Goal: Task Accomplishment & Management: Manage account settings

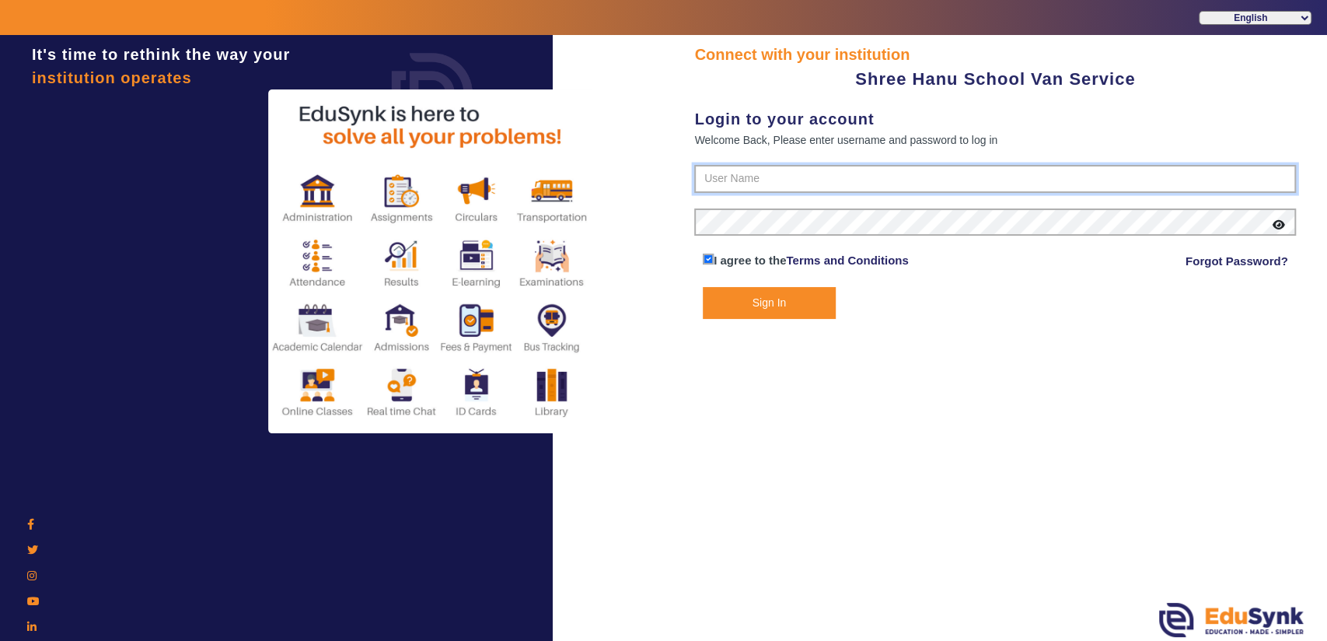
click at [736, 178] on input "text" at bounding box center [995, 179] width 602 height 28
paste input "9713429926"
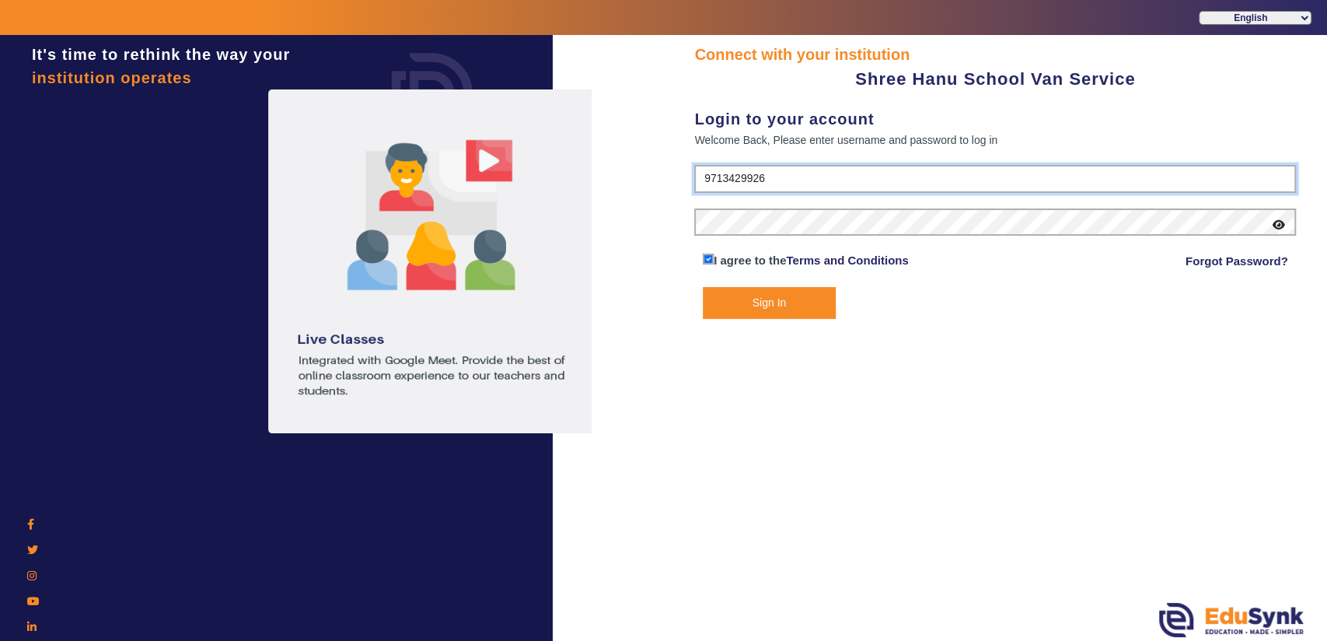
type input "9713429926"
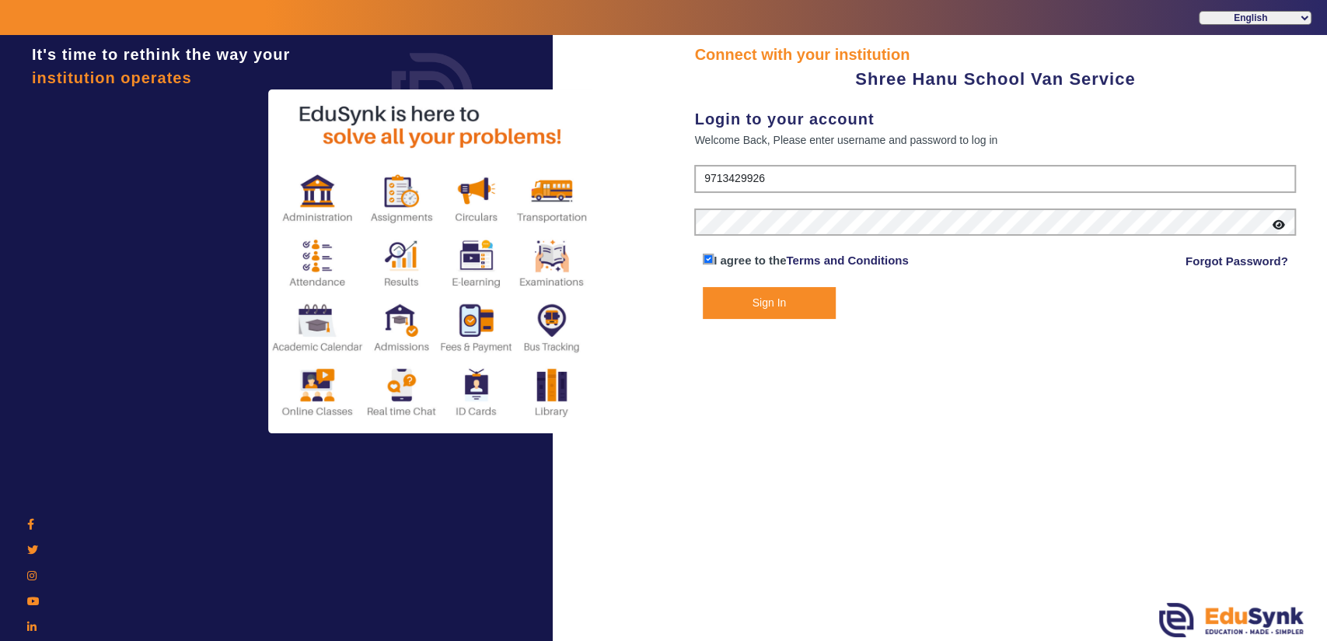
click at [1077, 348] on div "Connect with your institution Shree Hanu School Van Service Login to your accou…" at bounding box center [995, 339] width 664 height 609
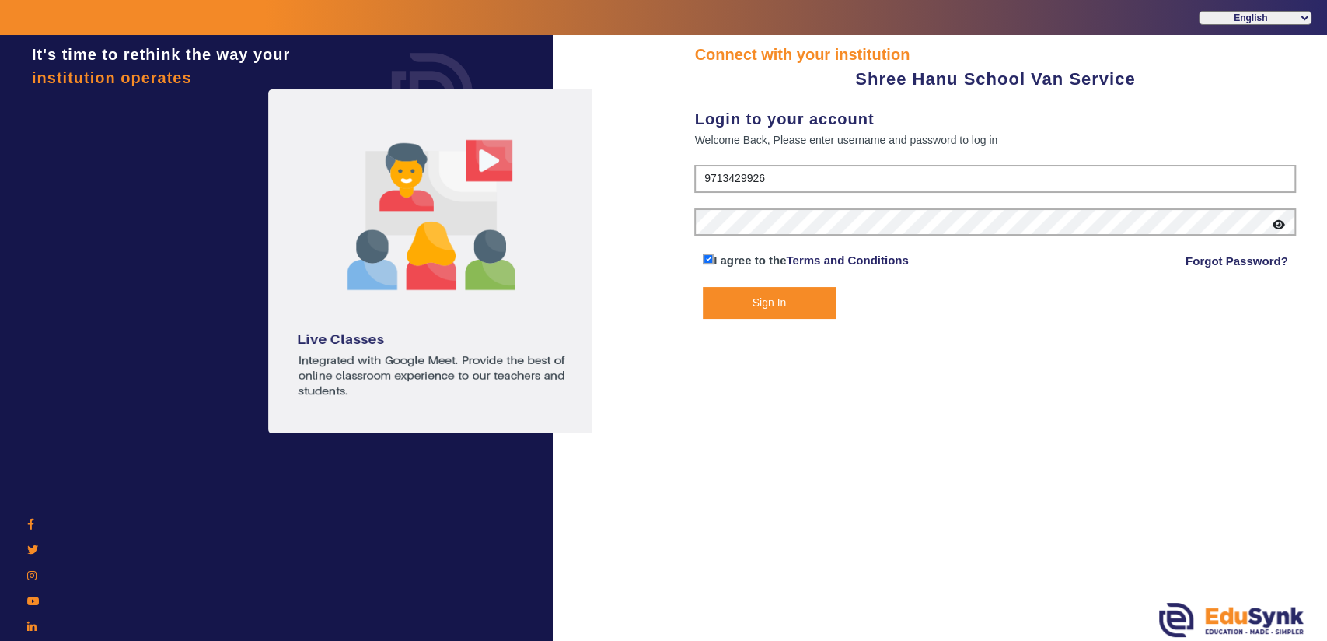
click at [818, 300] on button "Sign In" at bounding box center [769, 303] width 133 height 32
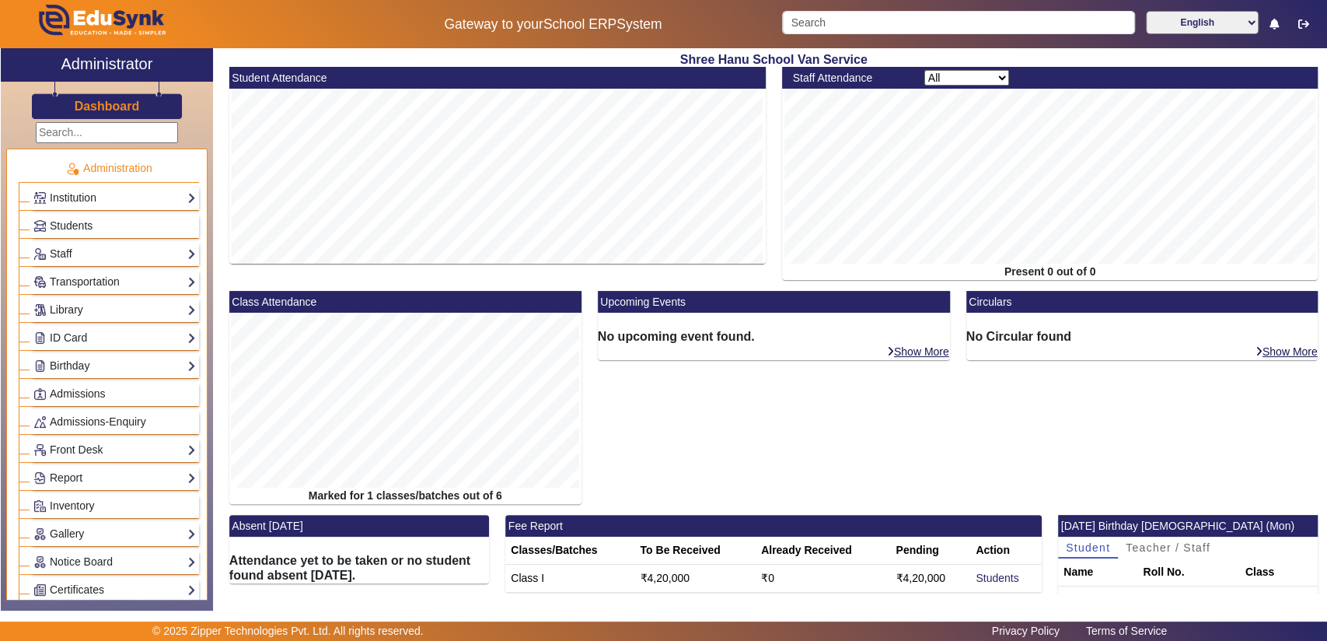
drag, startPoint x: 668, startPoint y: 431, endPoint x: 611, endPoint y: 431, distance: 56.8
click at [611, 431] on div "Upcoming Events No upcoming event found. Show More" at bounding box center [773, 403] width 368 height 224
click at [983, 574] on link "Students" at bounding box center [997, 577] width 43 height 12
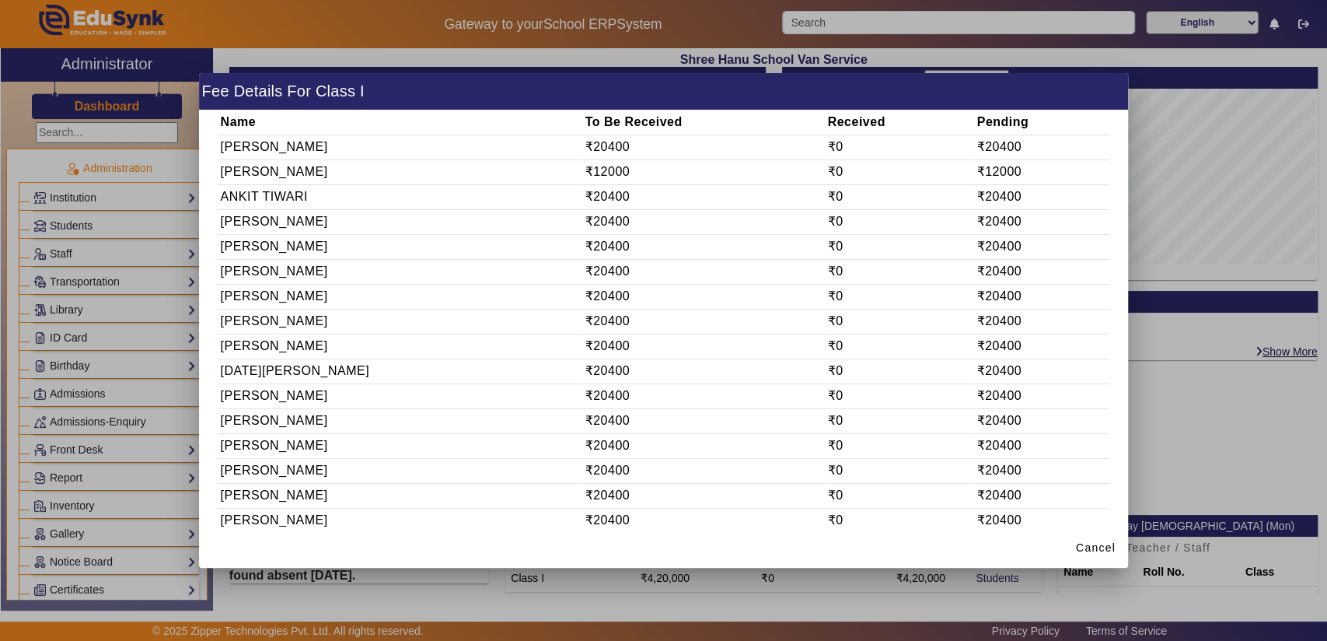
click at [1189, 446] on div at bounding box center [663, 320] width 1327 height 641
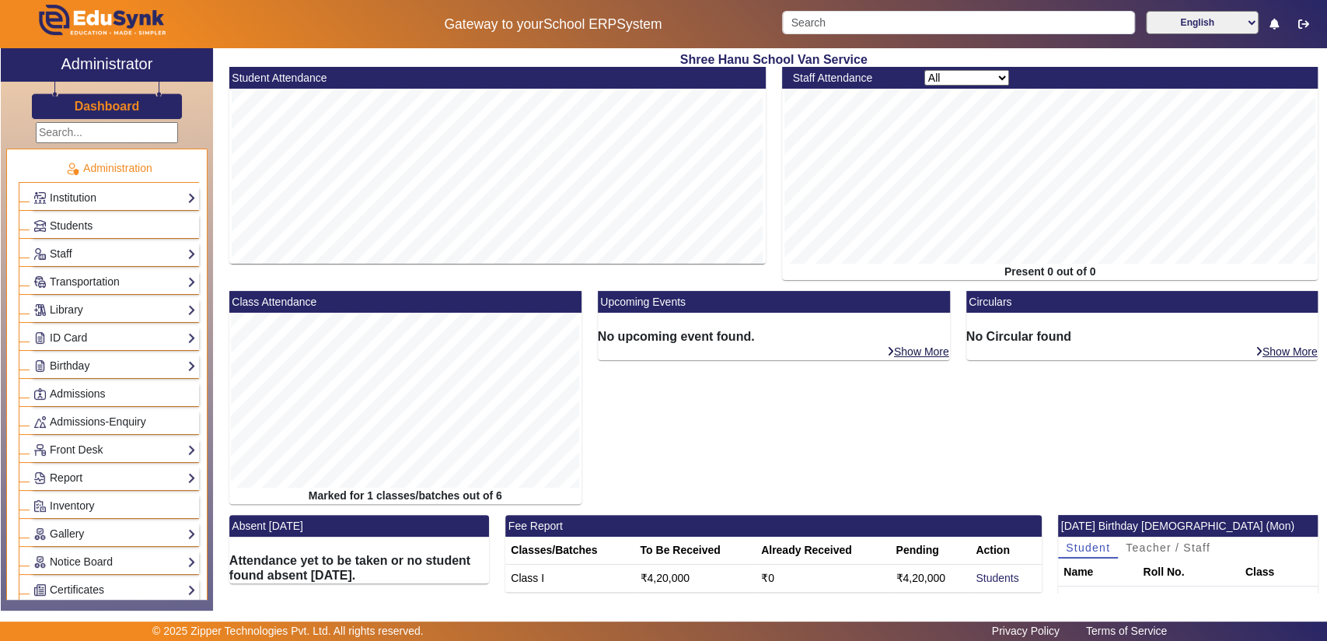
click at [114, 234] on div "Students" at bounding box center [114, 226] width 169 height 24
click at [64, 217] on link "Students" at bounding box center [114, 226] width 162 height 18
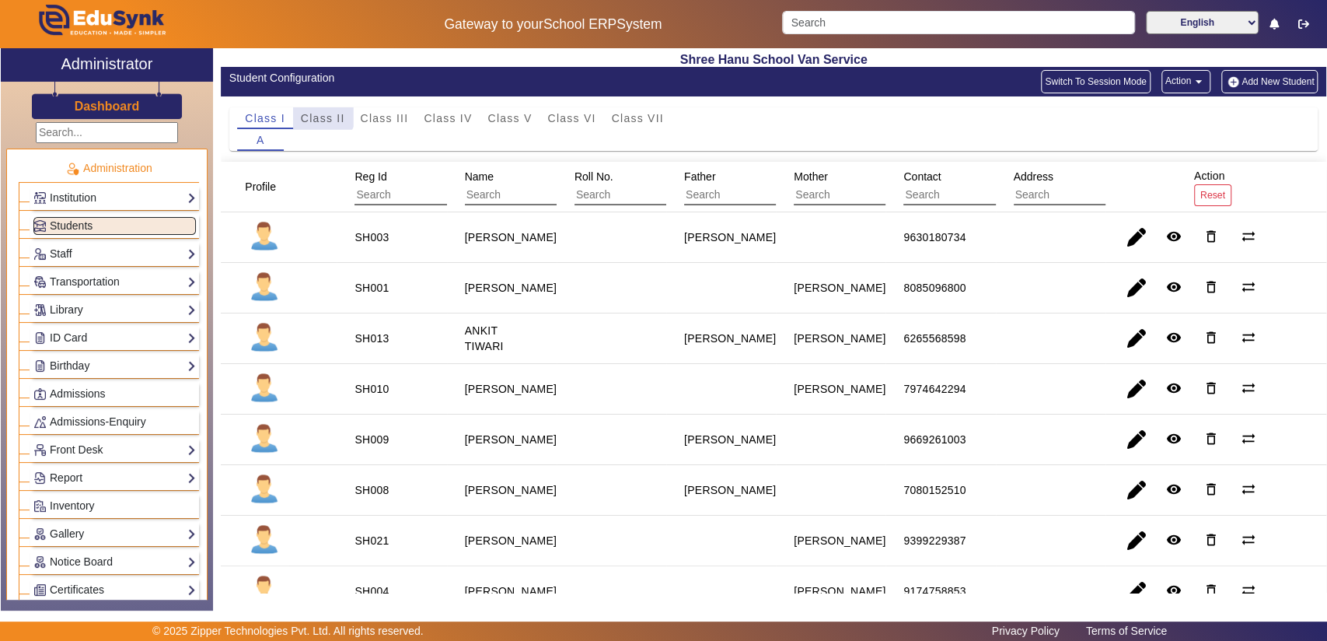
click at [320, 110] on span "Class II" at bounding box center [323, 118] width 44 height 22
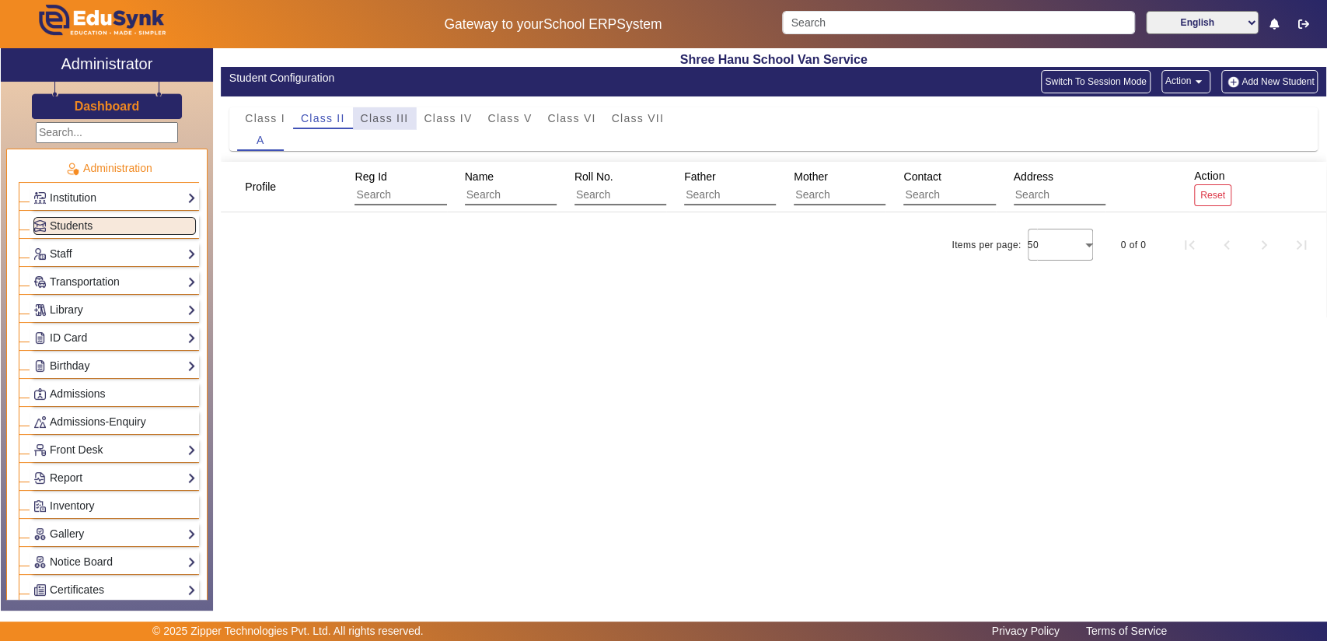
click at [400, 118] on span "Class III" at bounding box center [385, 118] width 48 height 11
click at [271, 114] on span "Class I" at bounding box center [265, 118] width 40 height 11
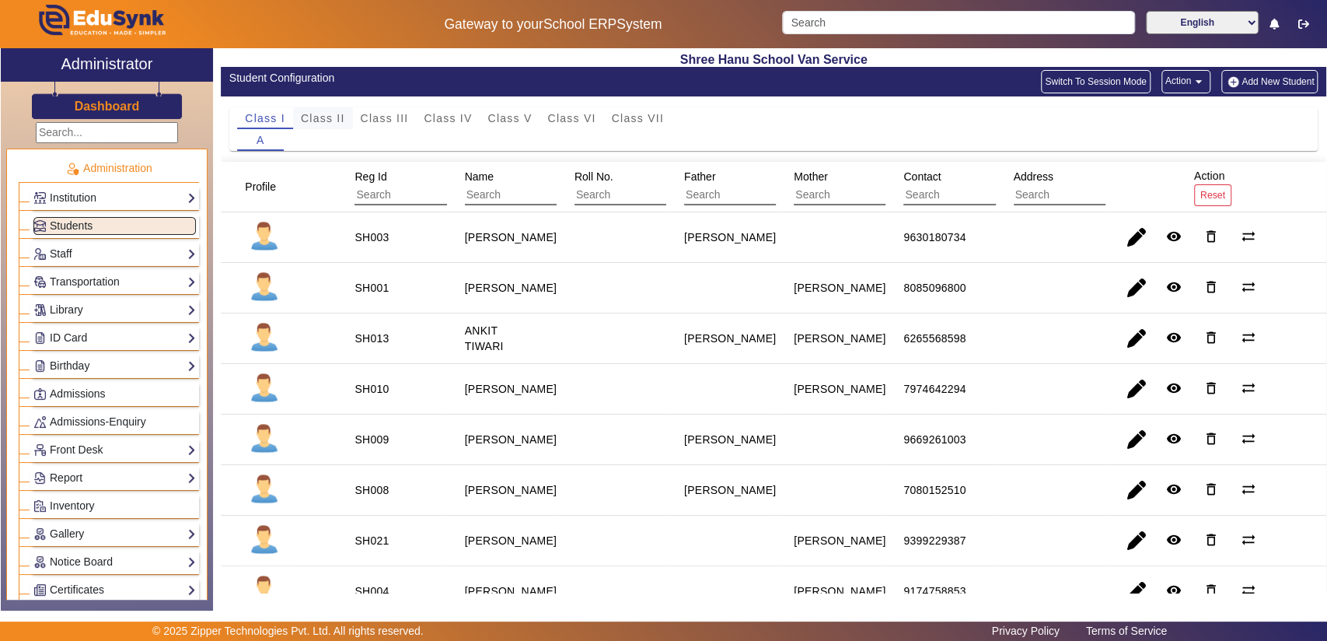
click at [311, 107] on span "Class II" at bounding box center [323, 118] width 44 height 22
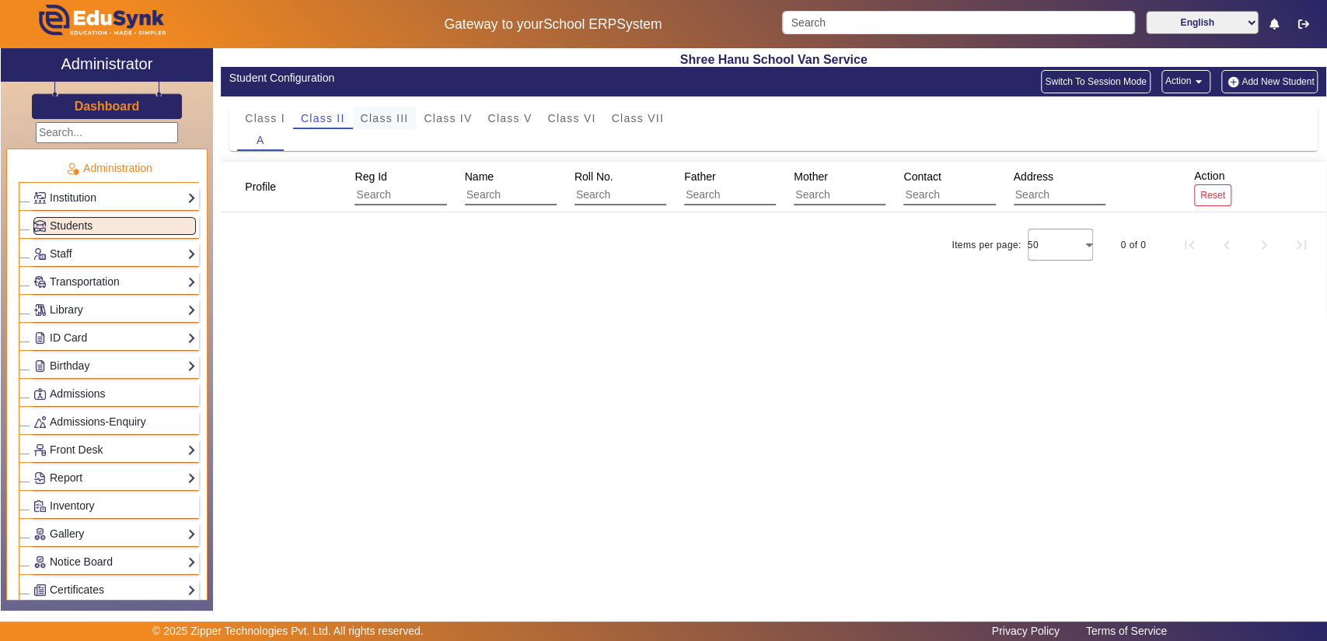
click at [365, 107] on span "Class III" at bounding box center [385, 118] width 48 height 22
click at [442, 113] on span "Class IV" at bounding box center [448, 118] width 48 height 11
click at [274, 107] on span "Class I" at bounding box center [265, 118] width 40 height 22
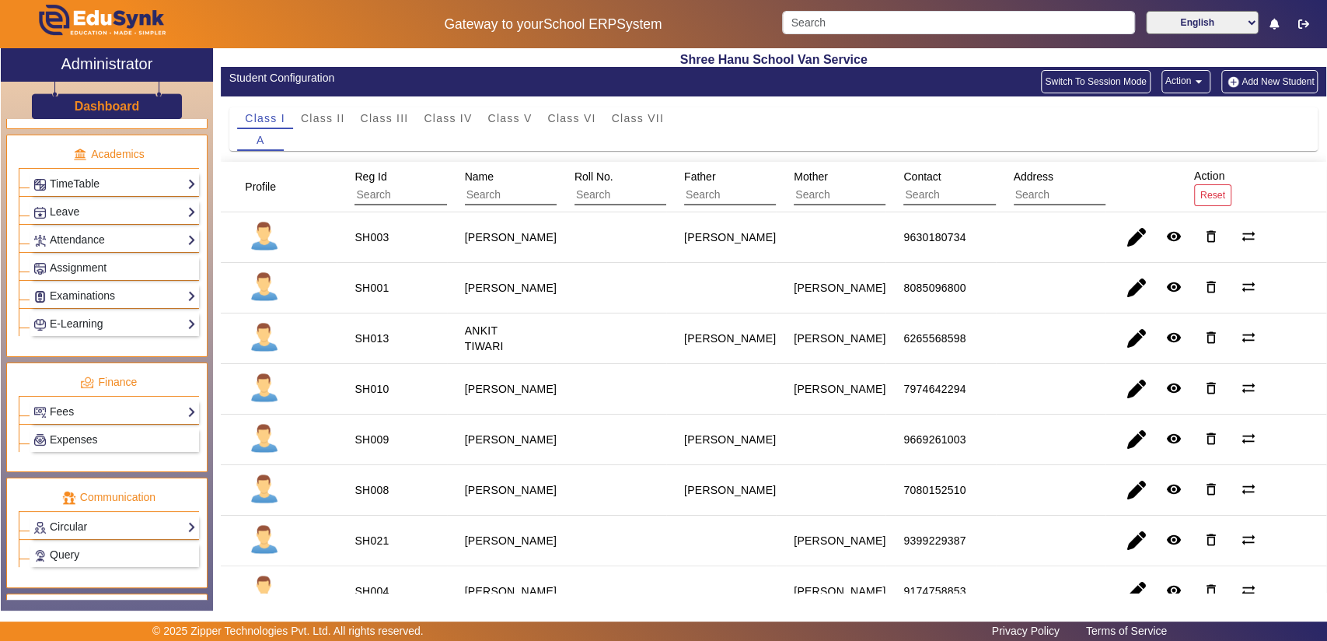
scroll to position [609, 0]
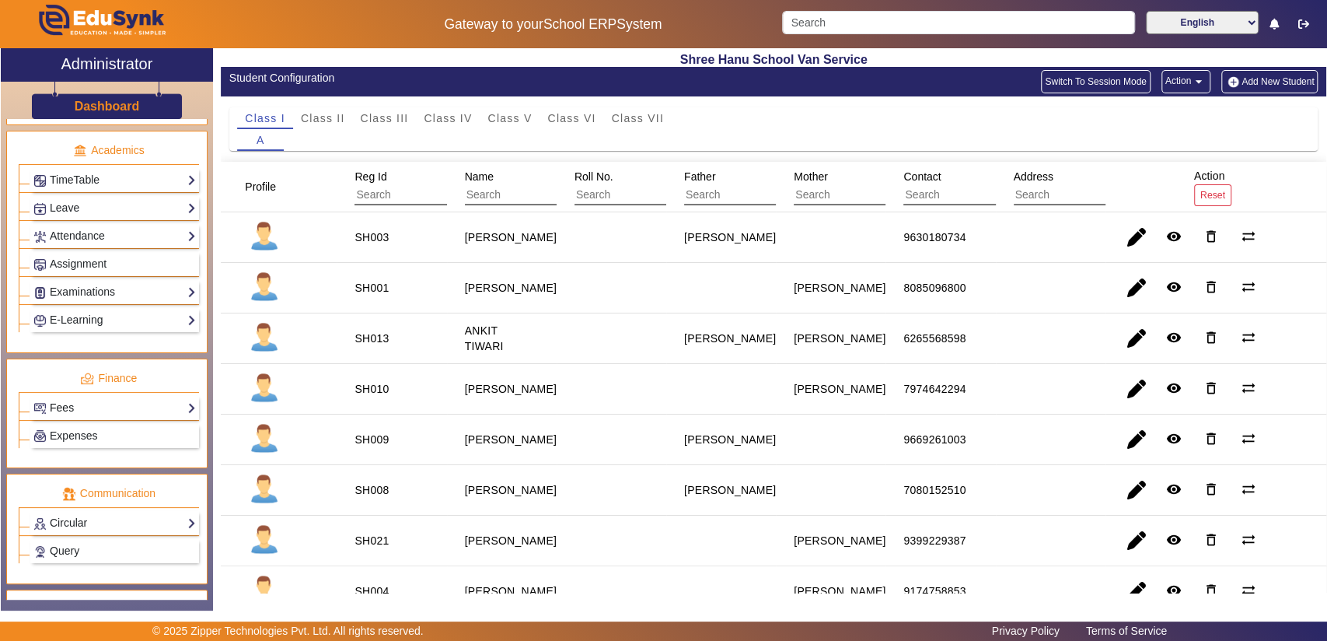
click at [129, 406] on link "Fees" at bounding box center [114, 408] width 162 height 18
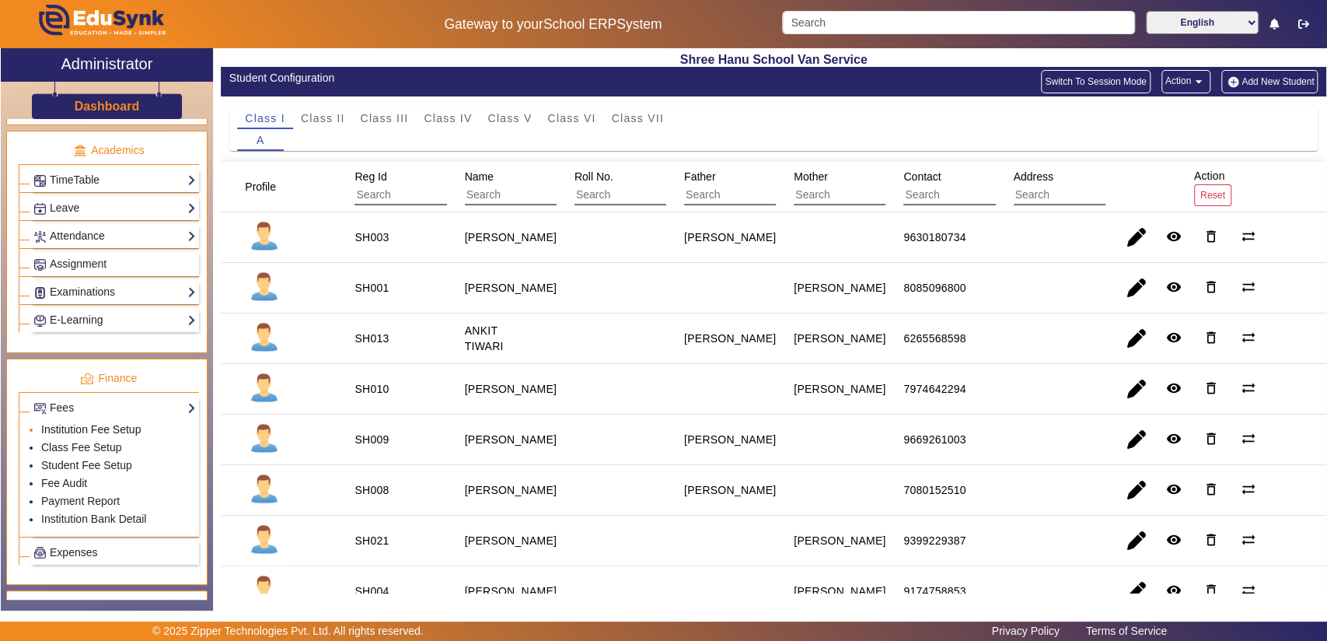
click at [123, 423] on link "Institution Fee Setup" at bounding box center [91, 429] width 100 height 12
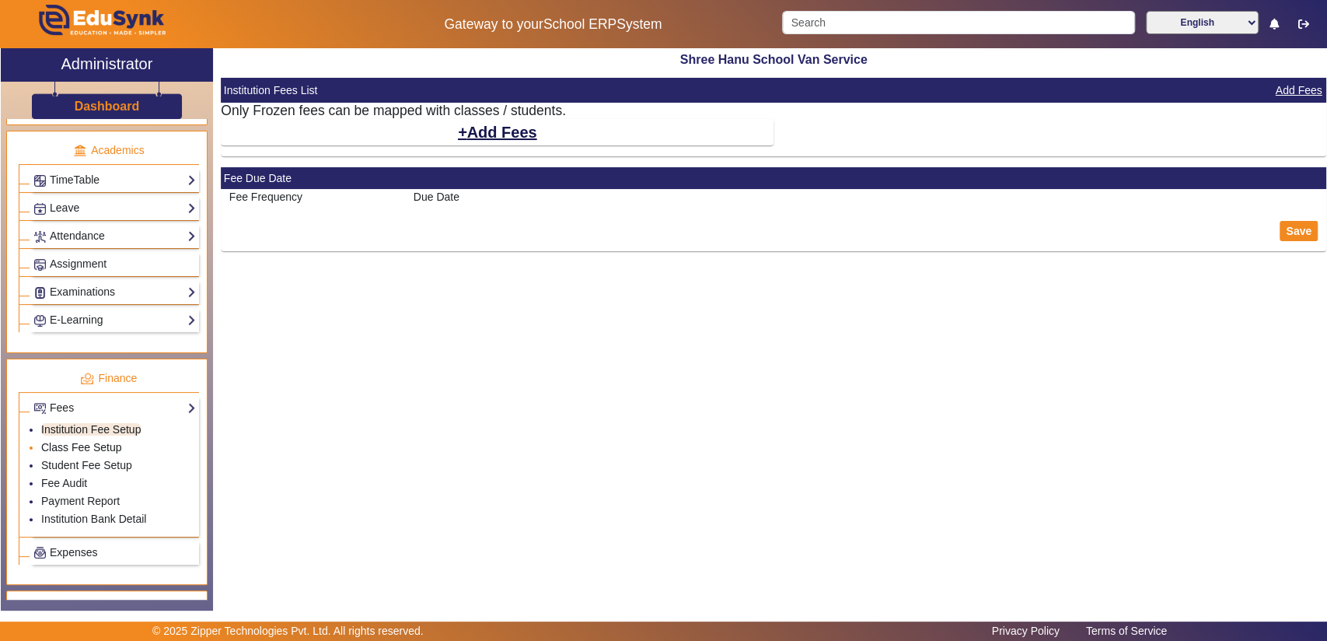
select select "5"
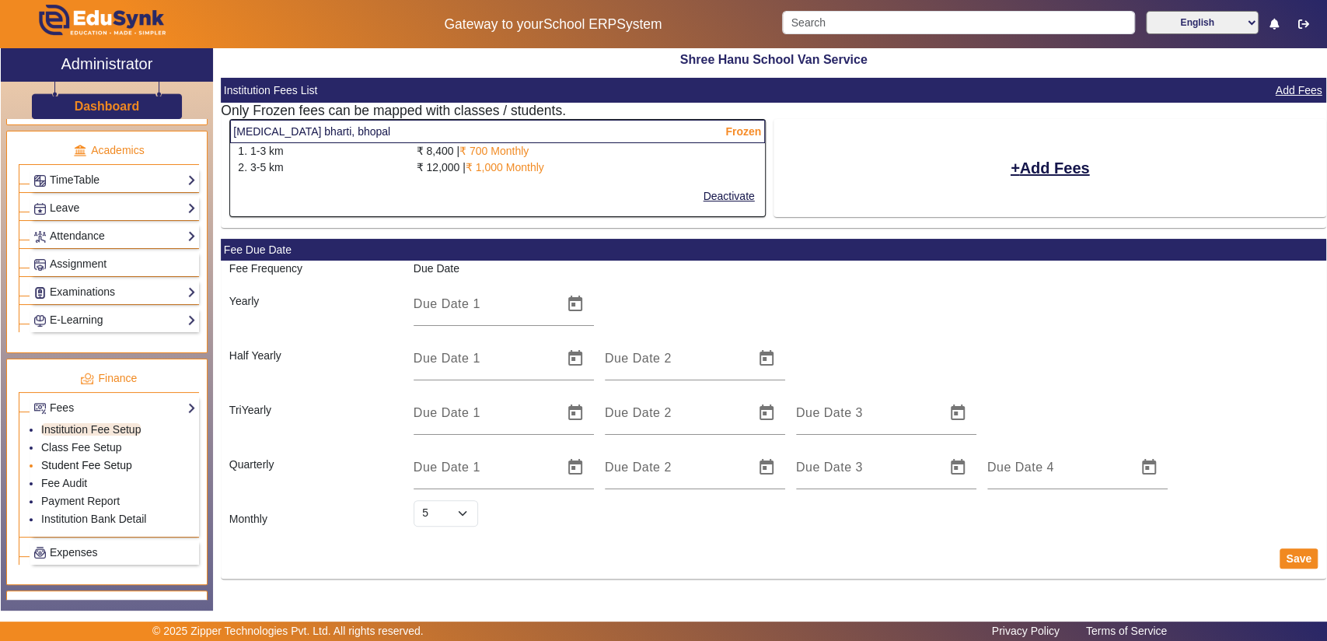
click at [93, 459] on link "Student Fee Setup" at bounding box center [86, 465] width 91 height 12
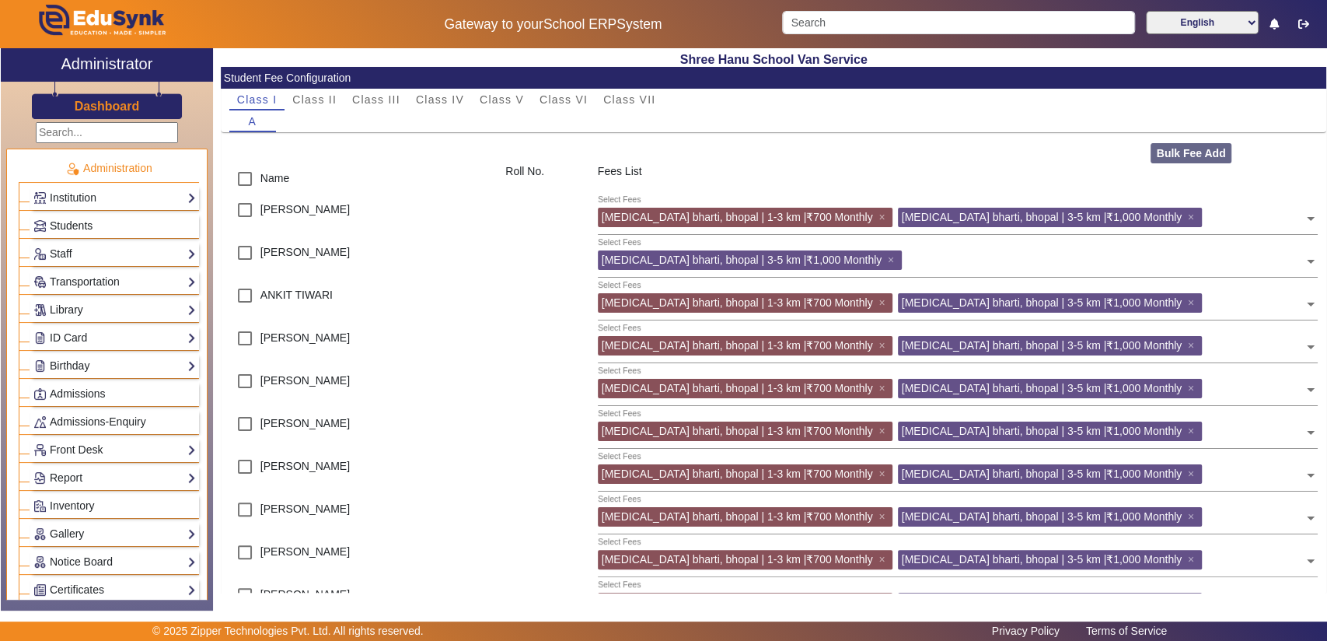
click at [87, 223] on span "Students" at bounding box center [71, 225] width 43 height 12
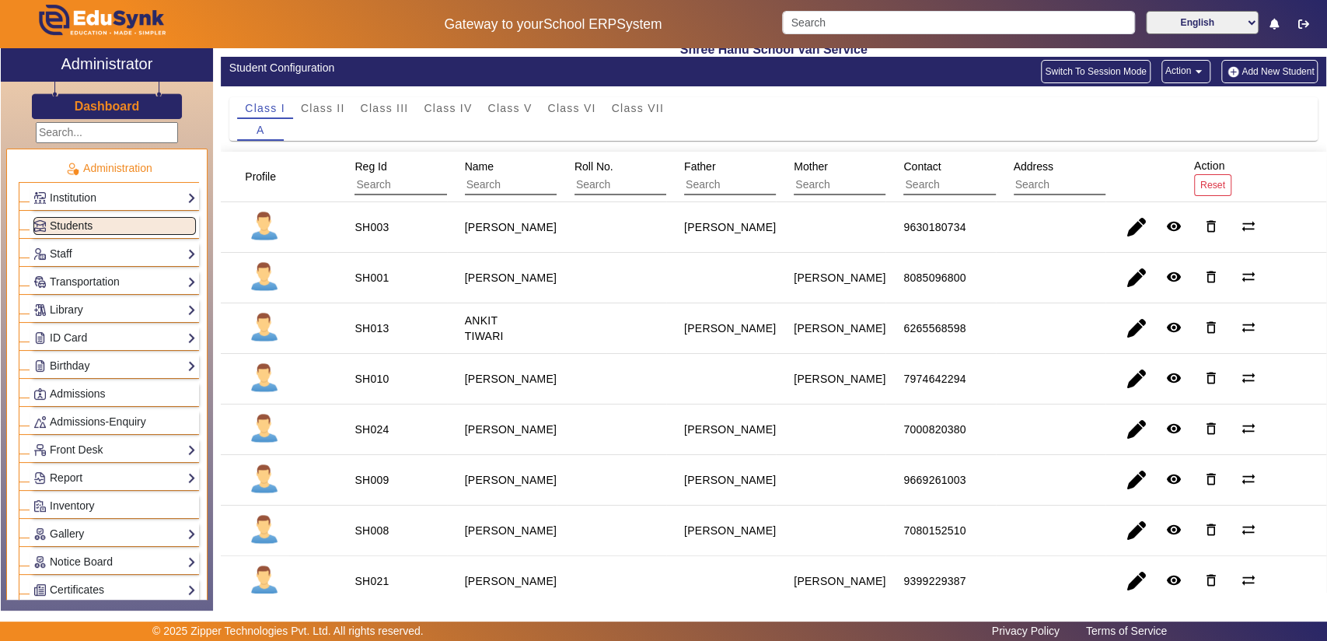
scroll to position [6, 0]
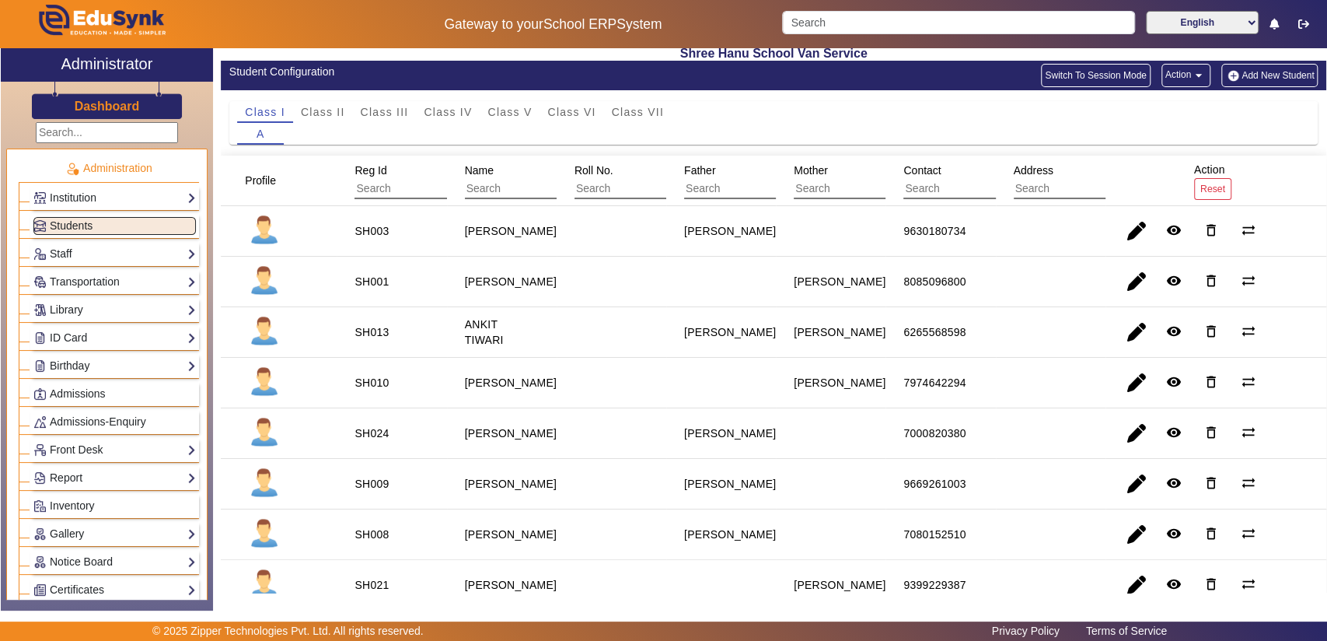
click at [373, 169] on span "Reg Id" at bounding box center [370, 170] width 32 height 12
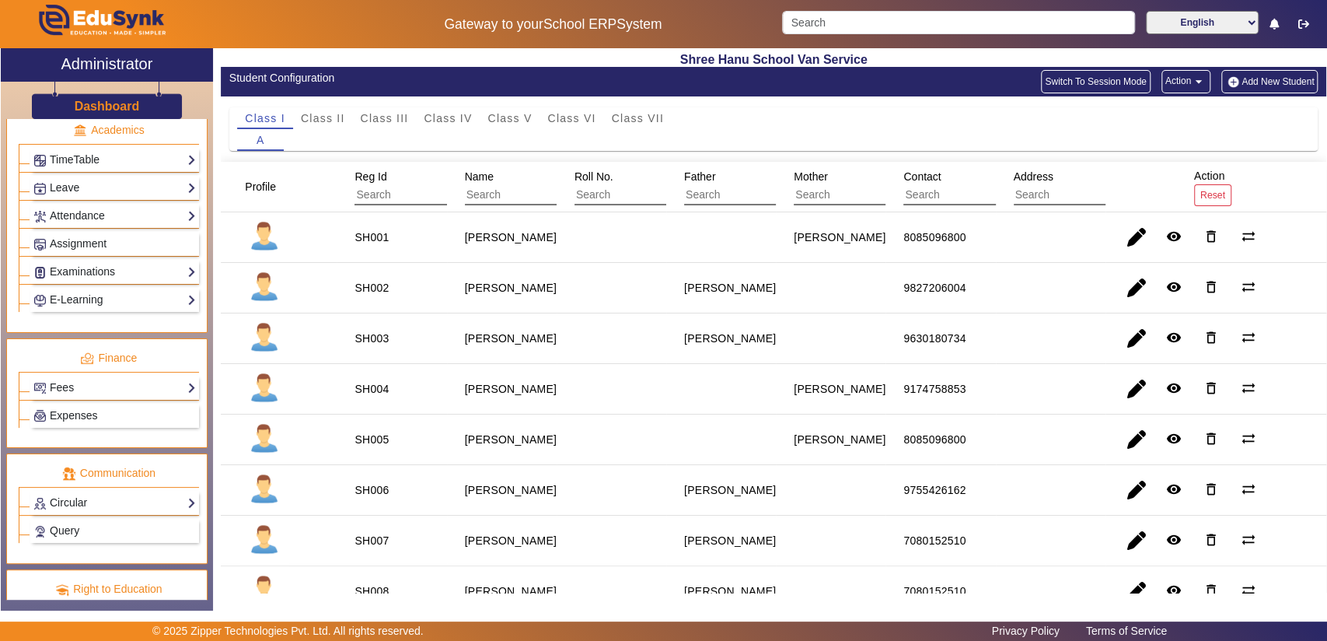
scroll to position [673, 0]
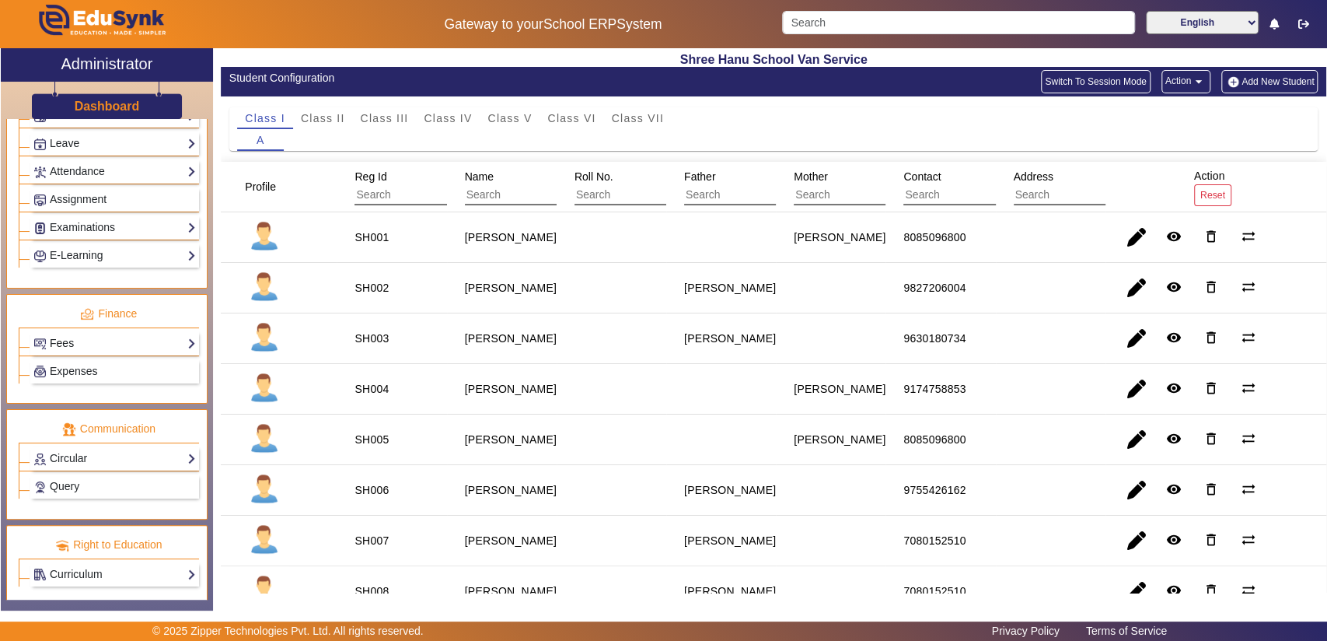
click at [101, 336] on link "Fees" at bounding box center [114, 343] width 162 height 18
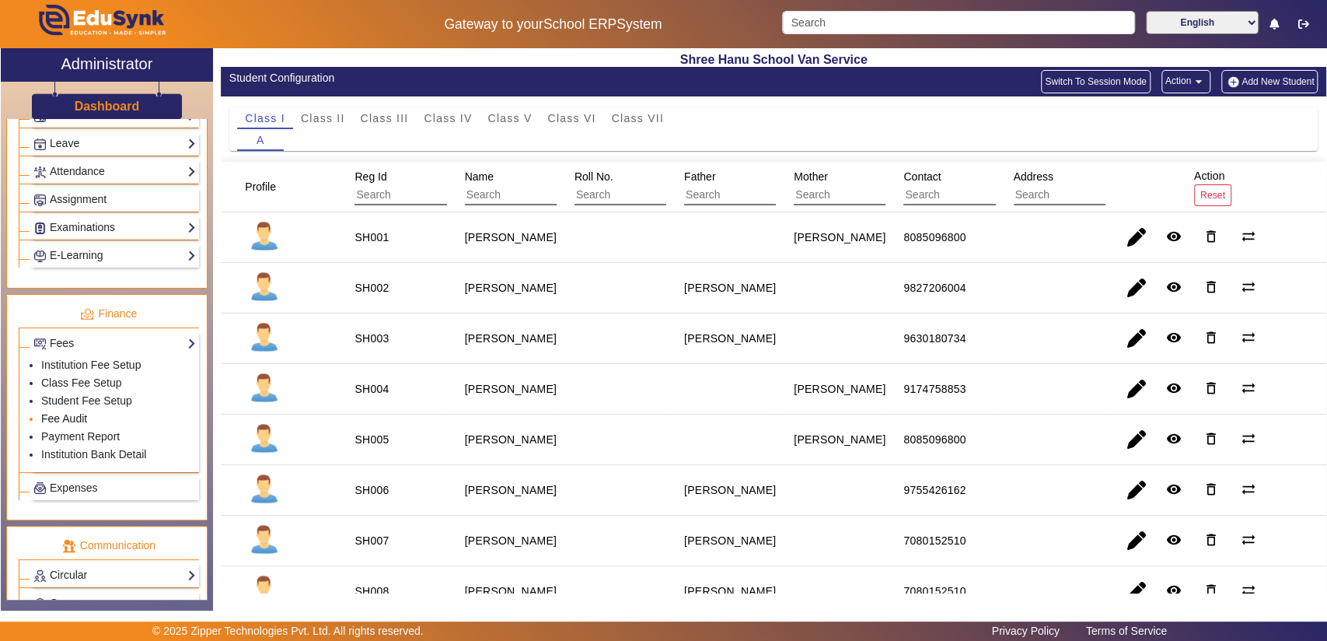
click at [77, 414] on link "Fee Audit" at bounding box center [64, 418] width 46 height 12
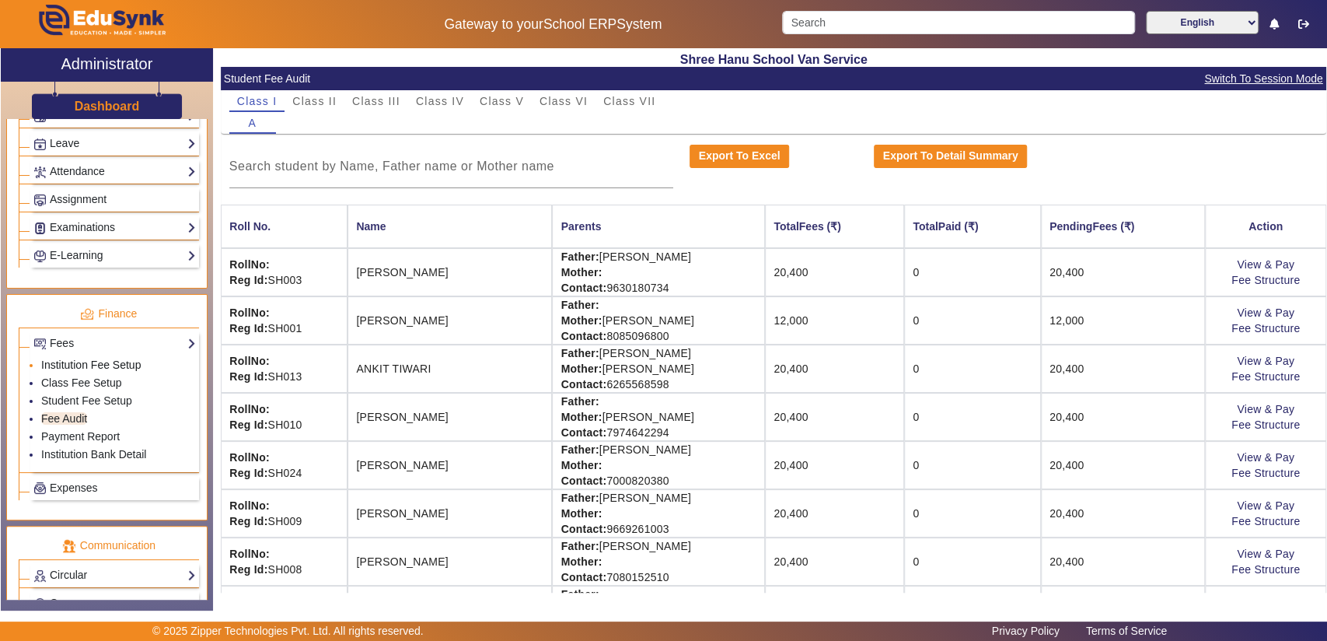
click at [100, 358] on link "Institution Fee Setup" at bounding box center [91, 364] width 100 height 12
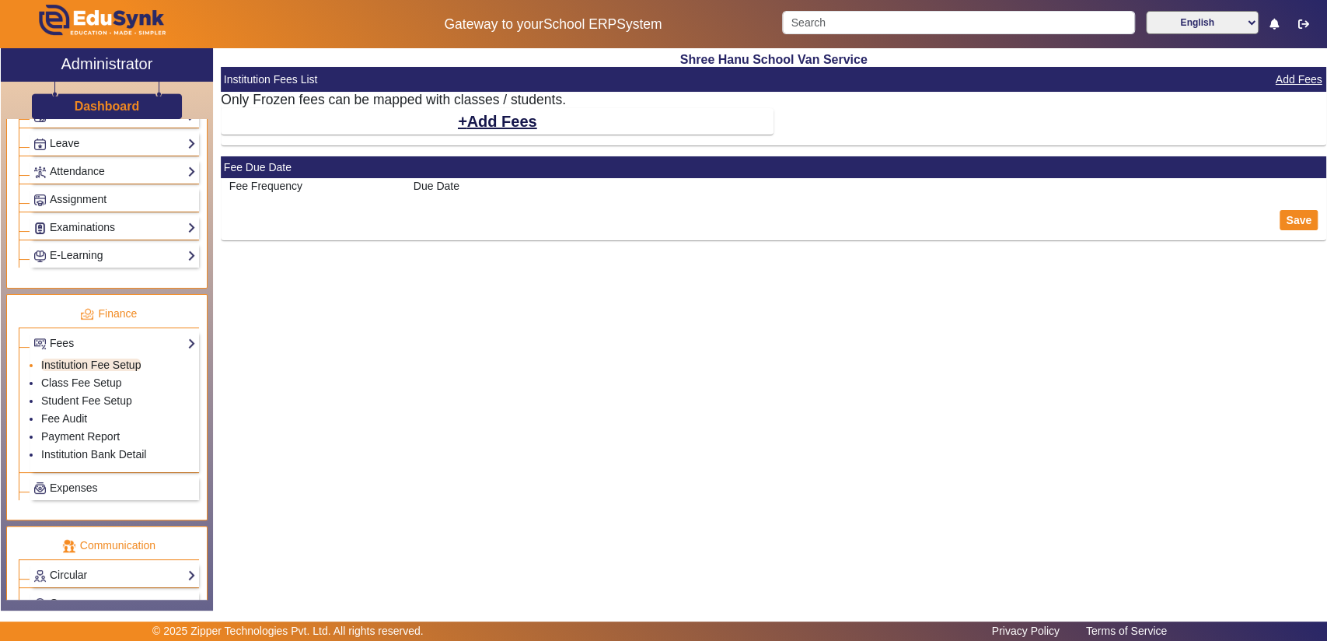
select select "5"
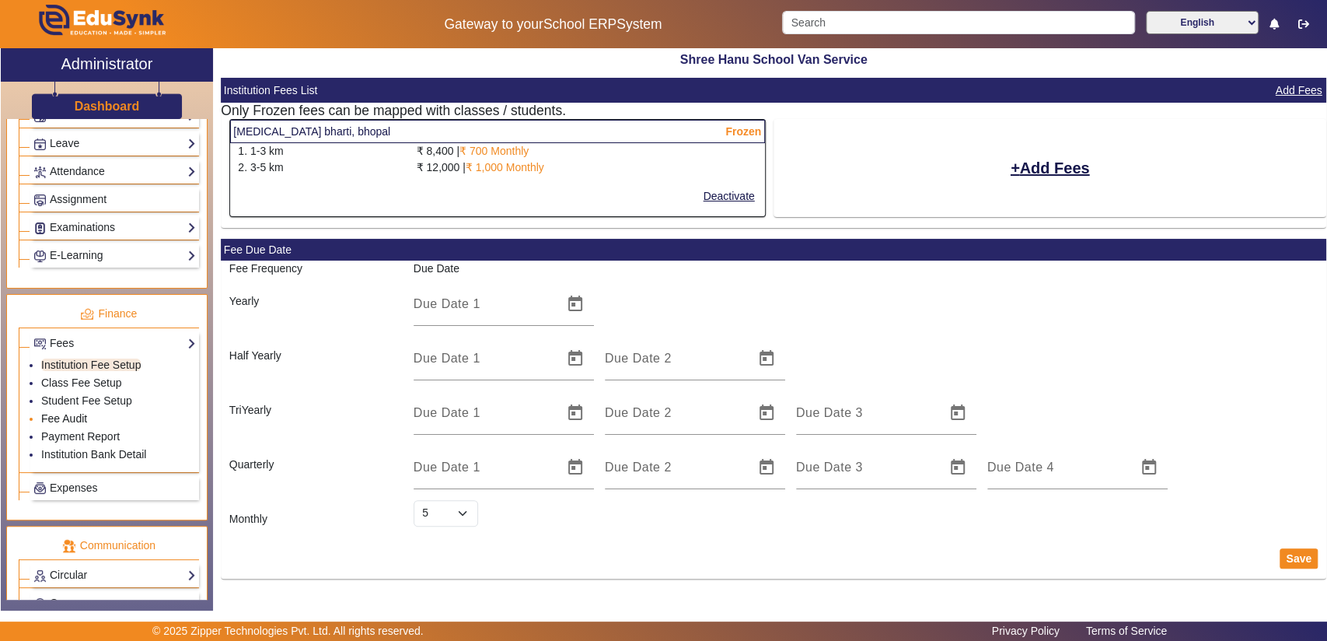
click at [68, 412] on link "Fee Audit" at bounding box center [64, 418] width 46 height 12
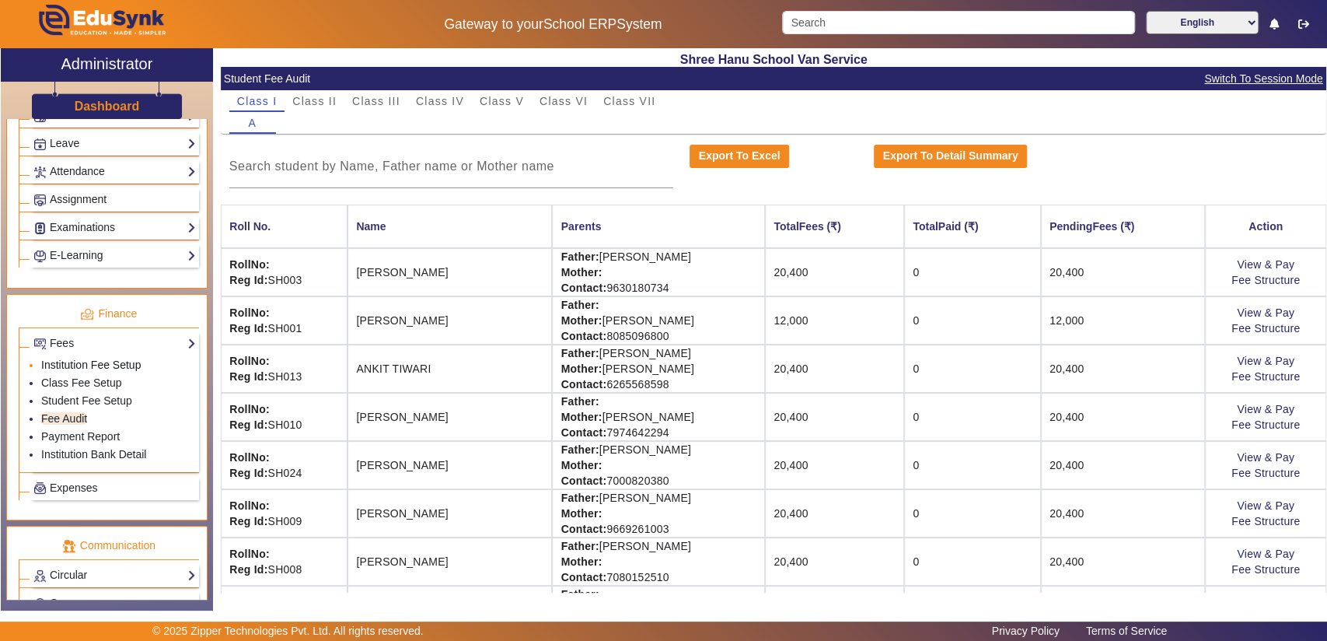
click at [75, 360] on link "Institution Fee Setup" at bounding box center [91, 364] width 100 height 12
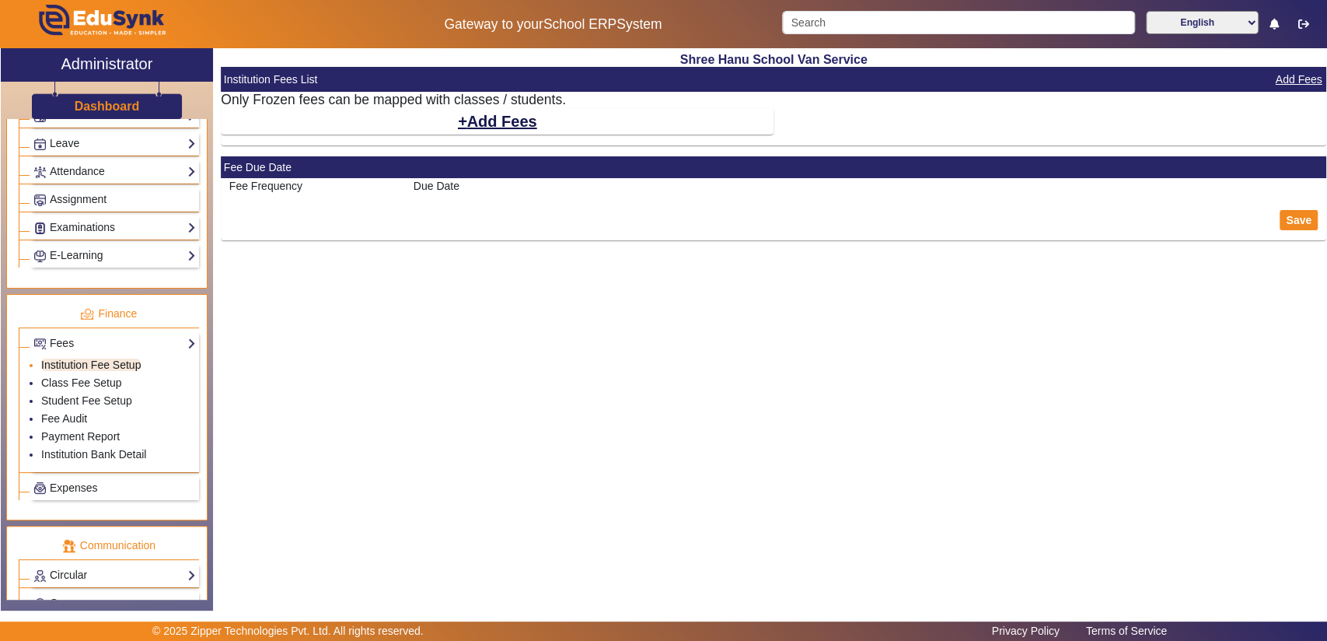
select select "5"
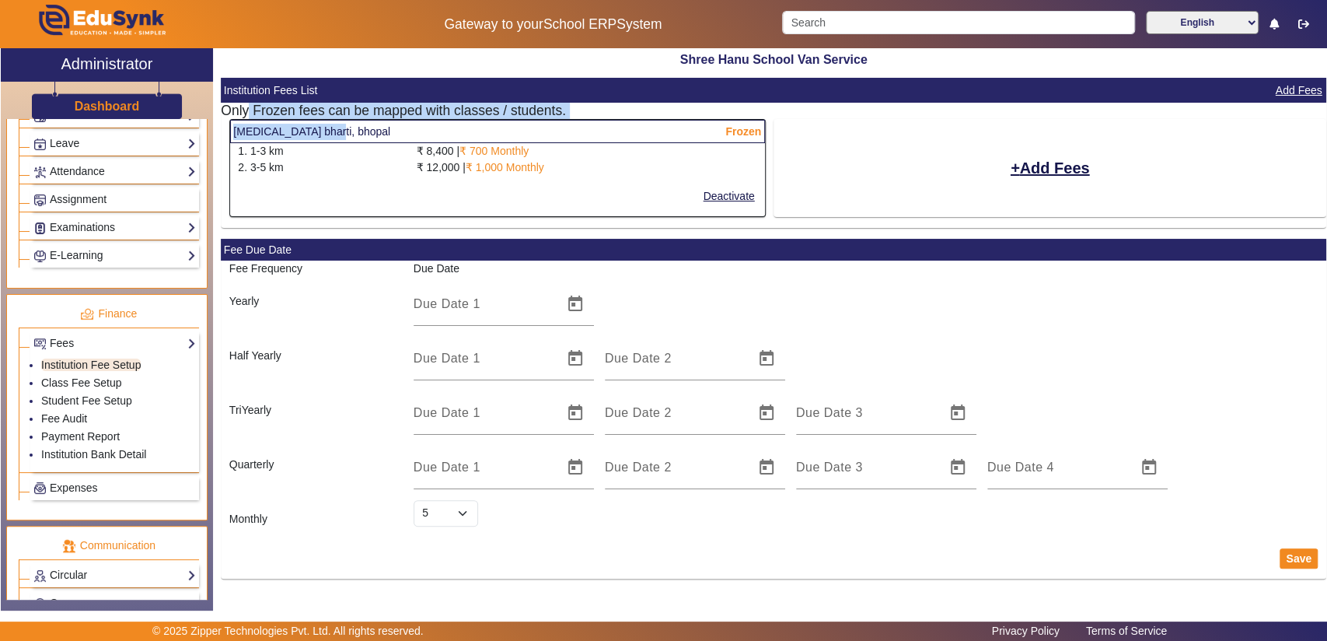
drag, startPoint x: 316, startPoint y: 133, endPoint x: 249, endPoint y: 114, distance: 69.6
click at [249, 114] on mat-card-content "Only Frozen fees can be mapped with classes / students. [MEDICAL_DATA] bharti, …" at bounding box center [773, 165] width 1105 height 125
drag, startPoint x: 249, startPoint y: 114, endPoint x: 373, endPoint y: 185, distance: 143.5
click at [373, 185] on mat-card-actions "Deactivate" at bounding box center [497, 196] width 535 height 40
click at [85, 381] on link "Class Fee Setup" at bounding box center [81, 382] width 81 height 12
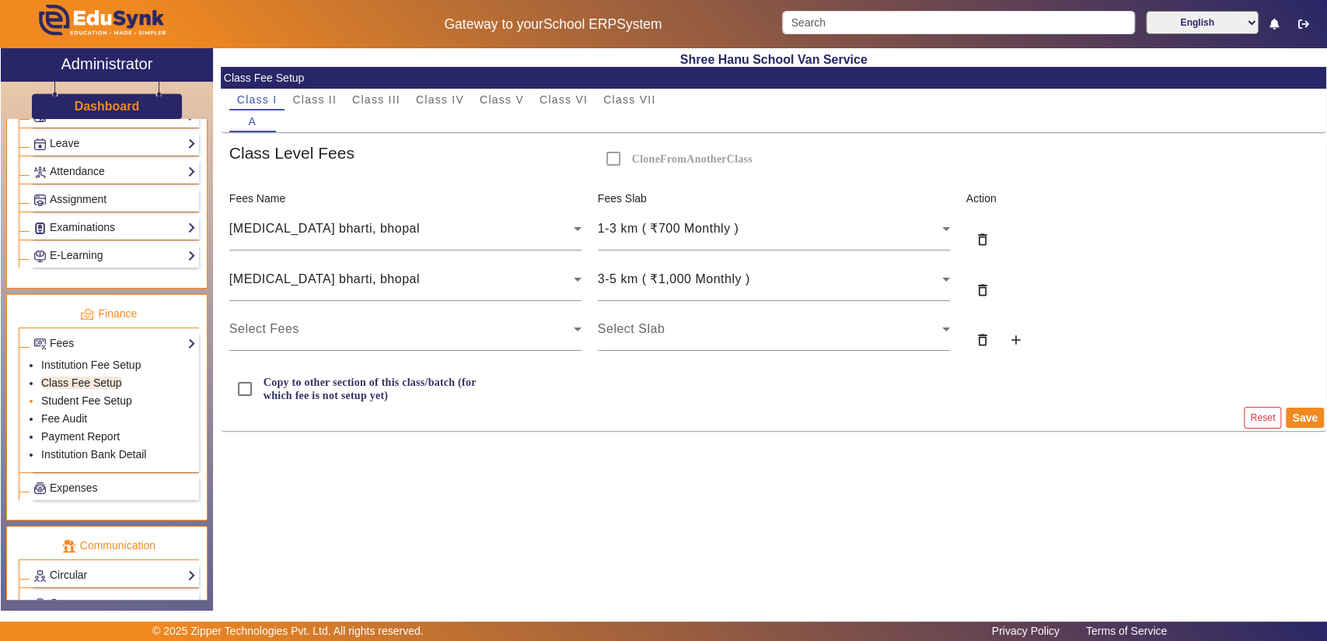
click at [84, 399] on link "Student Fee Setup" at bounding box center [86, 400] width 91 height 12
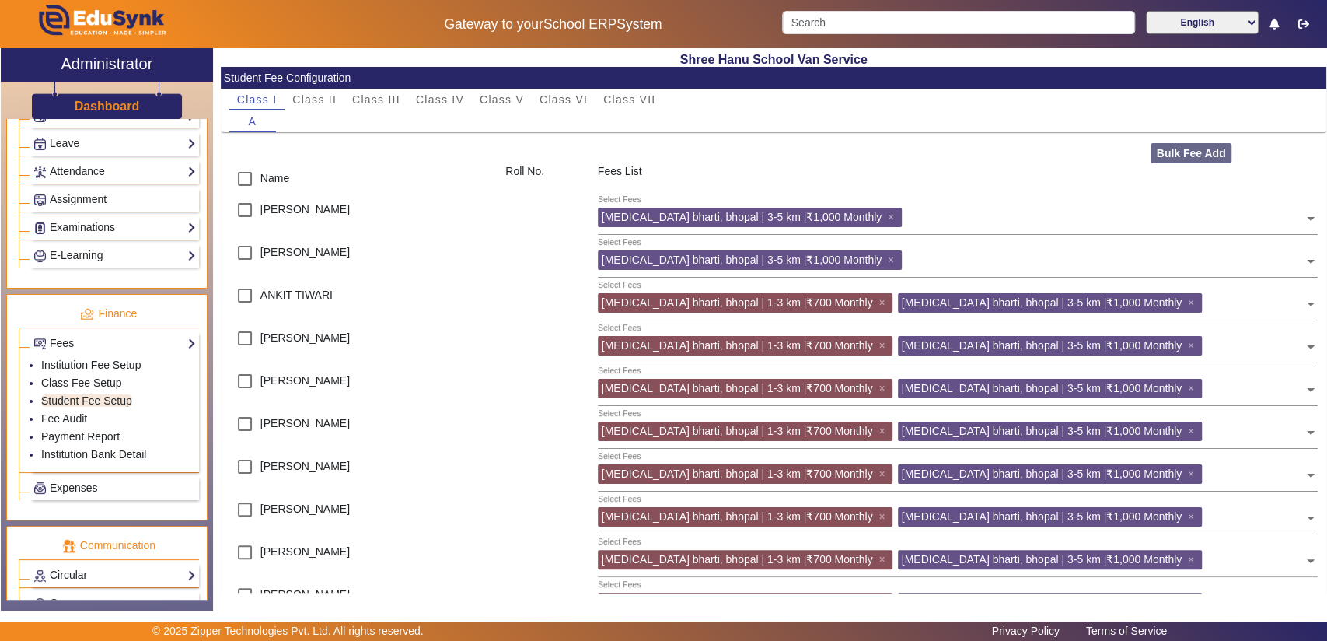
click at [1029, 178] on div "Fees List" at bounding box center [957, 178] width 737 height 31
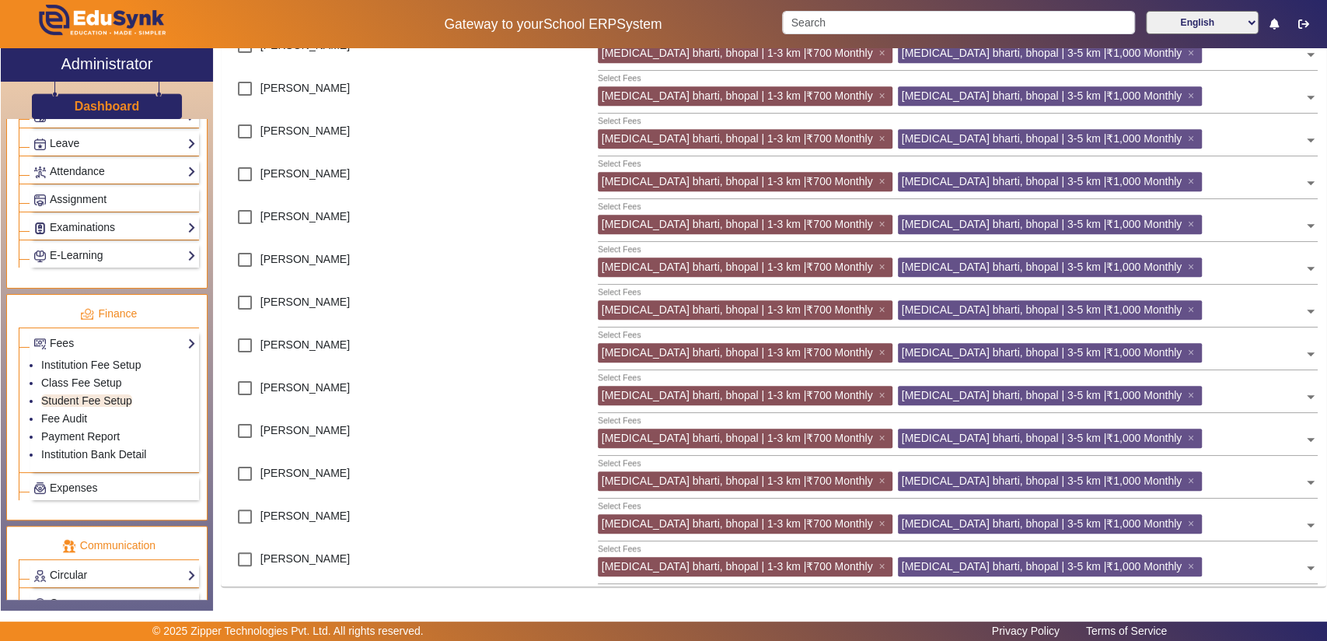
scroll to position [638, 0]
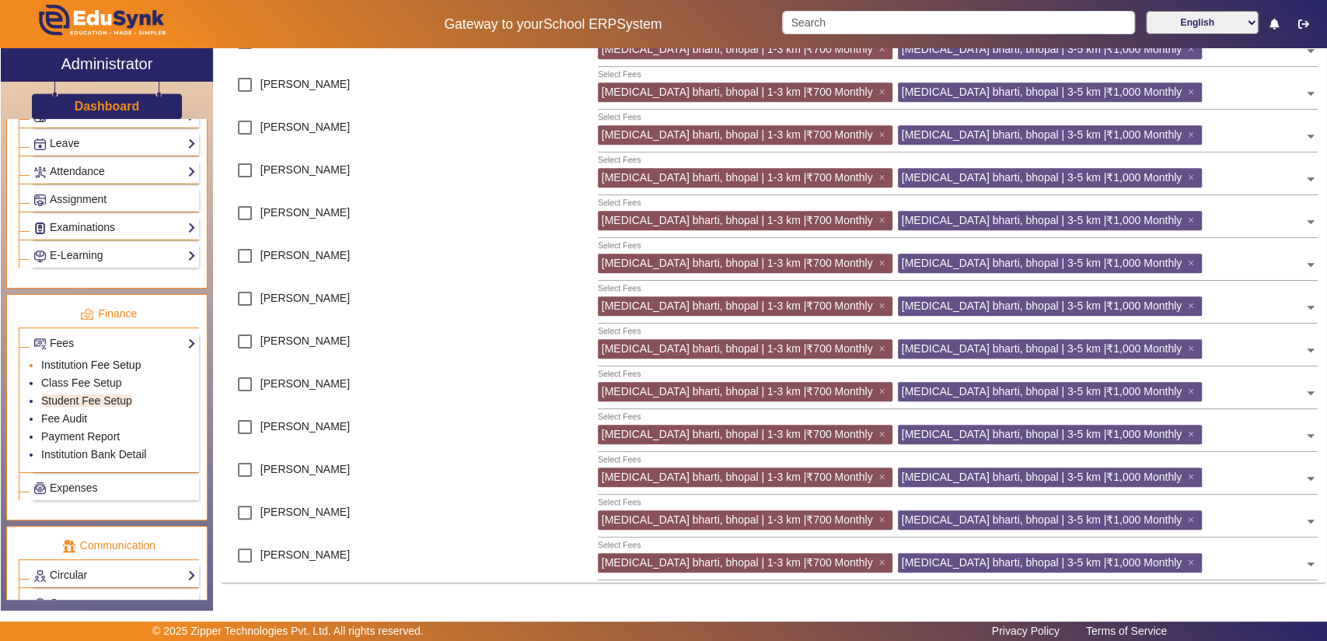
click at [131, 363] on link "Institution Fee Setup" at bounding box center [91, 364] width 100 height 12
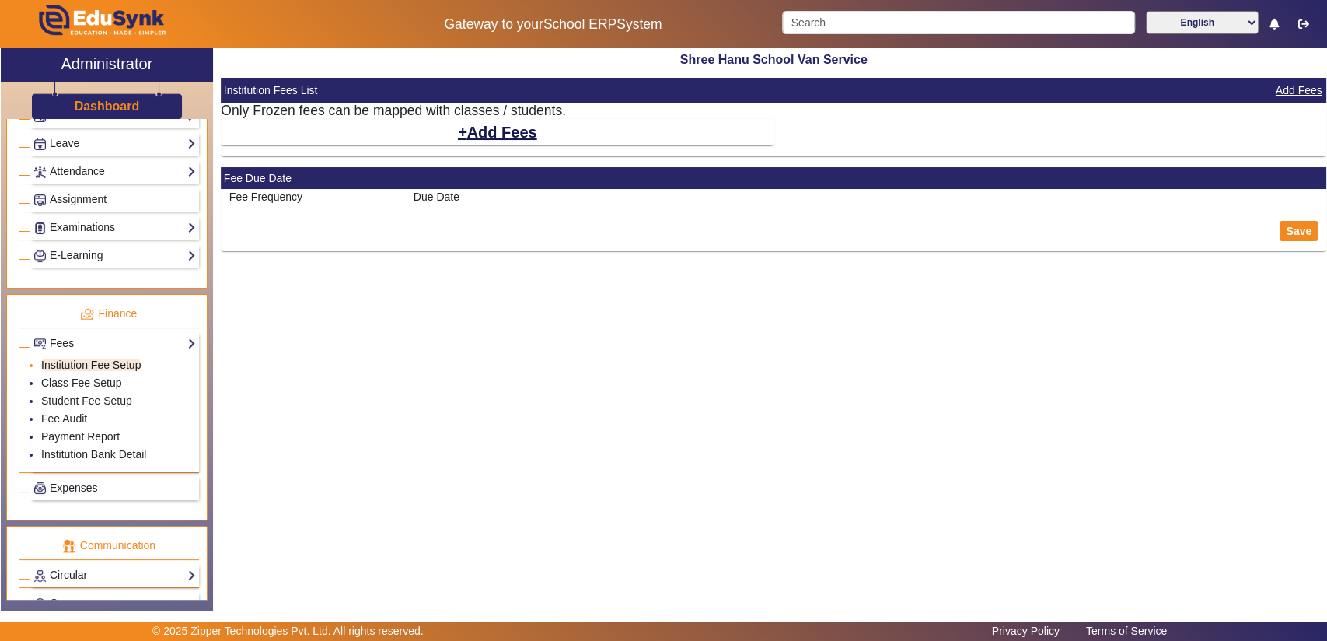
select select "5"
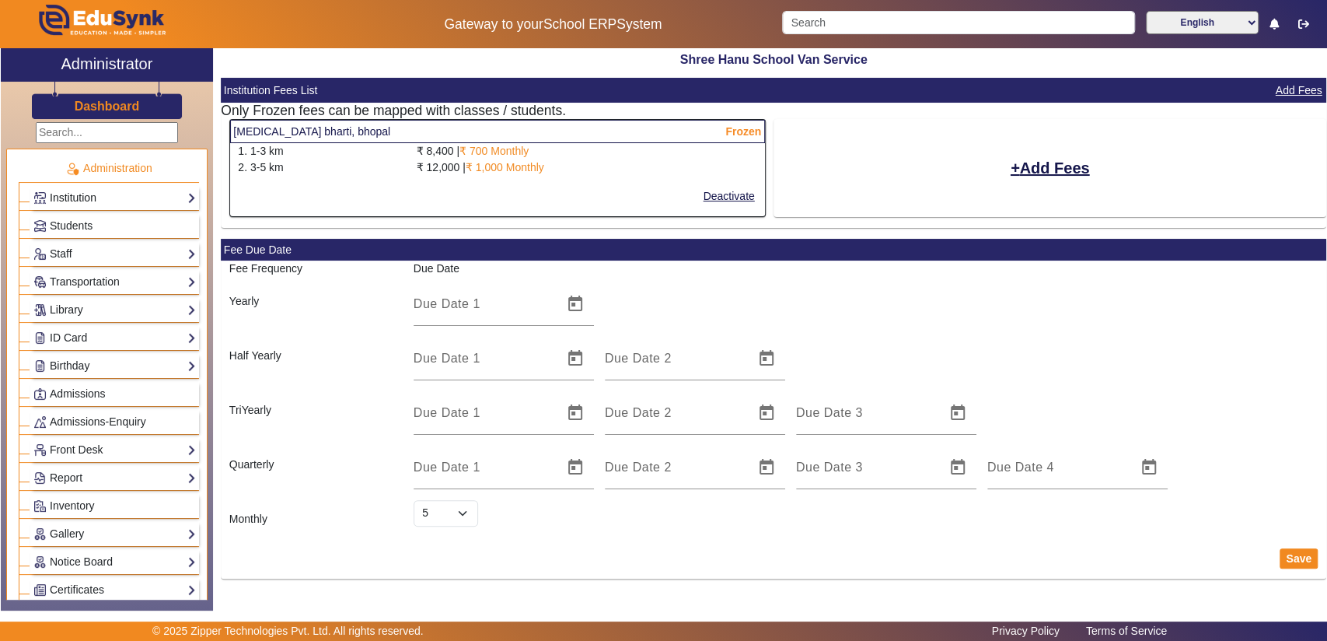
click at [90, 200] on link "Institution" at bounding box center [114, 198] width 162 height 18
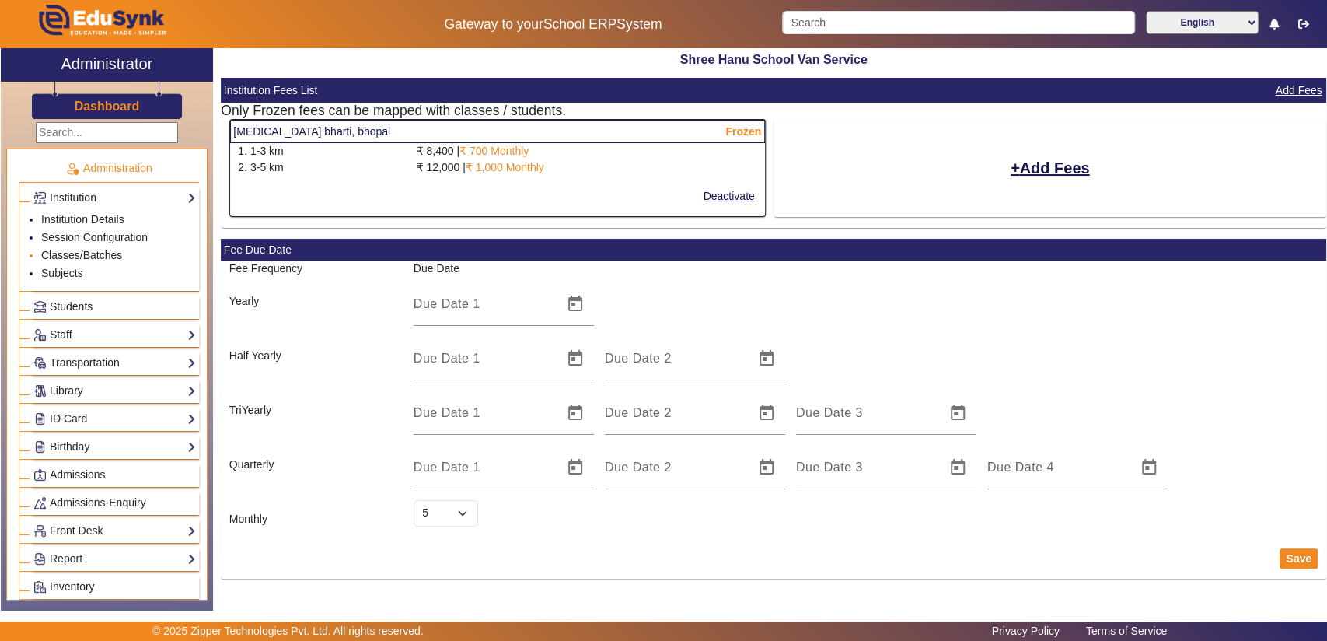
click at [84, 260] on li "Classes/Batches" at bounding box center [118, 256] width 155 height 18
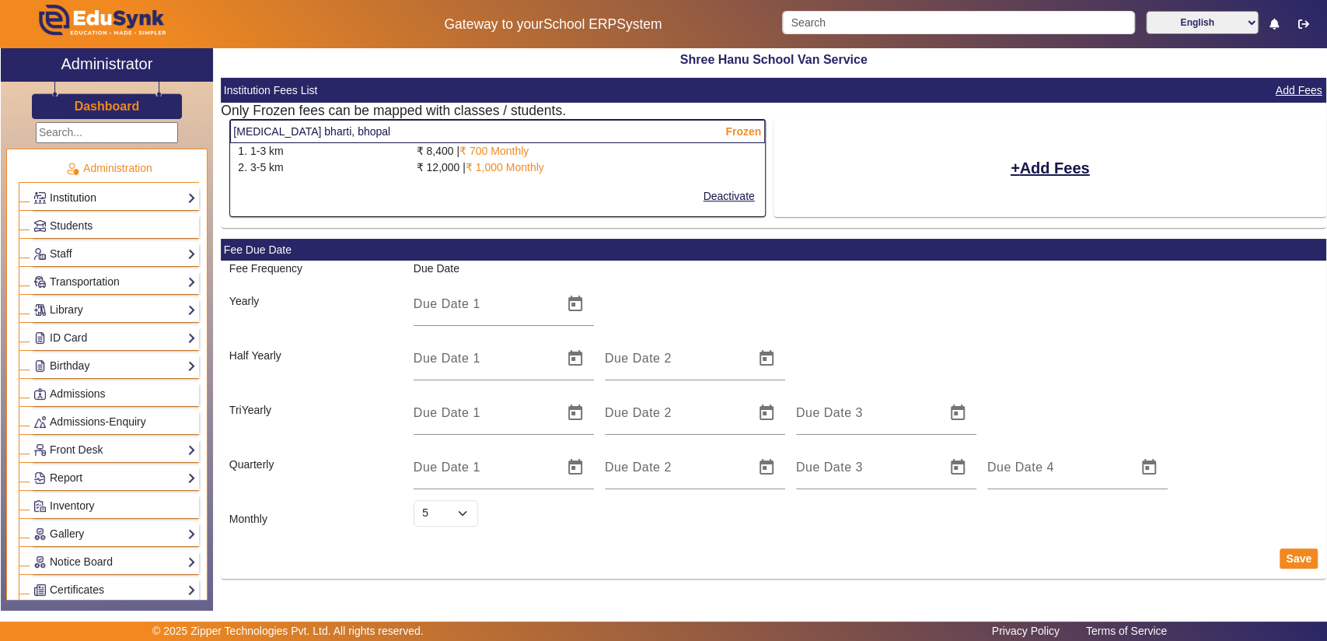
click at [97, 189] on link "Institution" at bounding box center [114, 198] width 162 height 18
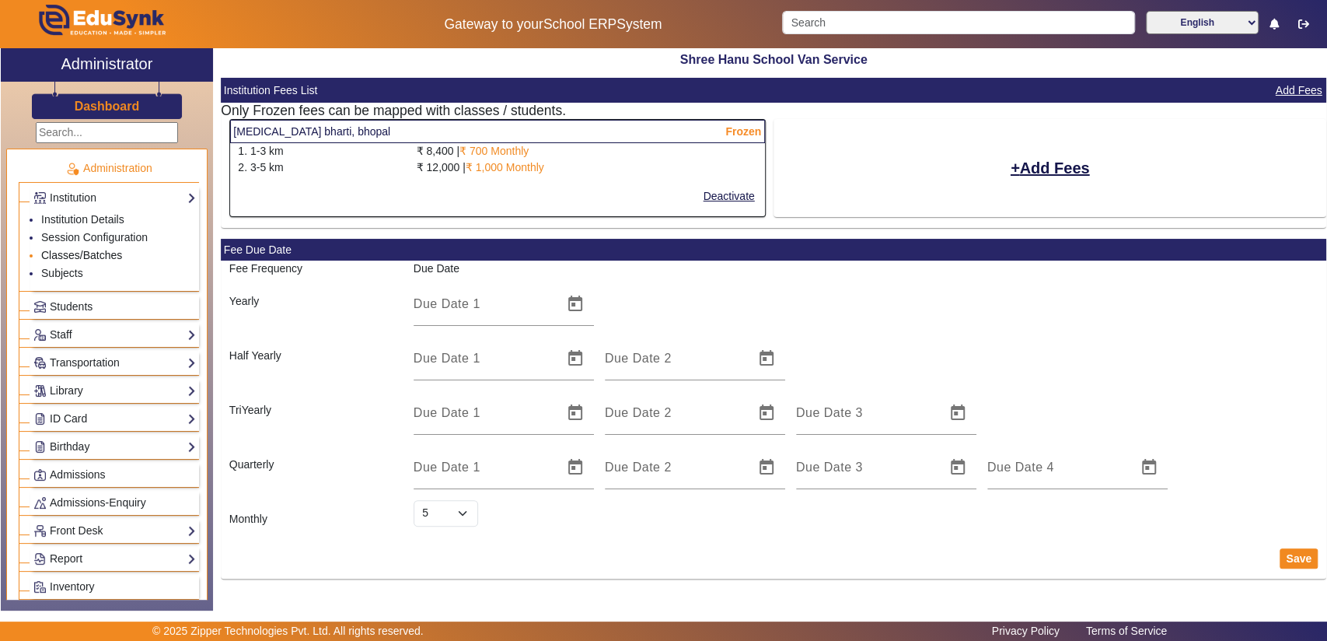
click at [97, 252] on link "Classes/Batches" at bounding box center [81, 255] width 81 height 12
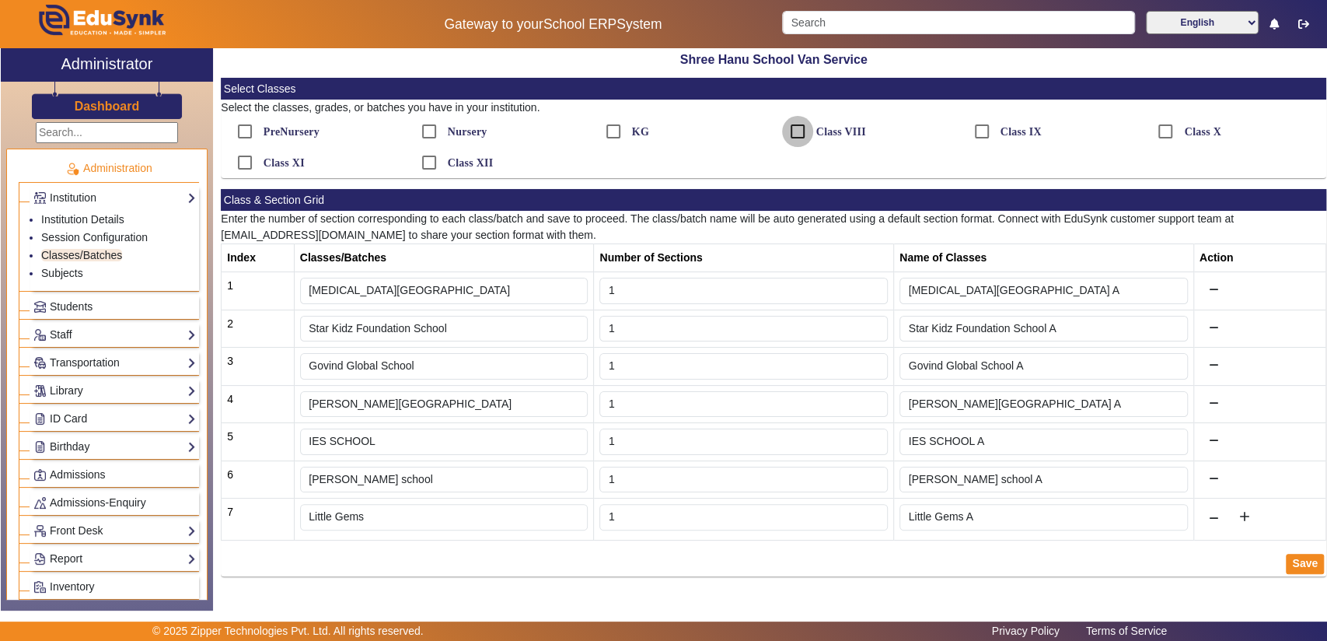
click at [795, 127] on input "Class VIII" at bounding box center [797, 131] width 31 height 31
click at [791, 126] on input "Class IX" at bounding box center [797, 131] width 31 height 31
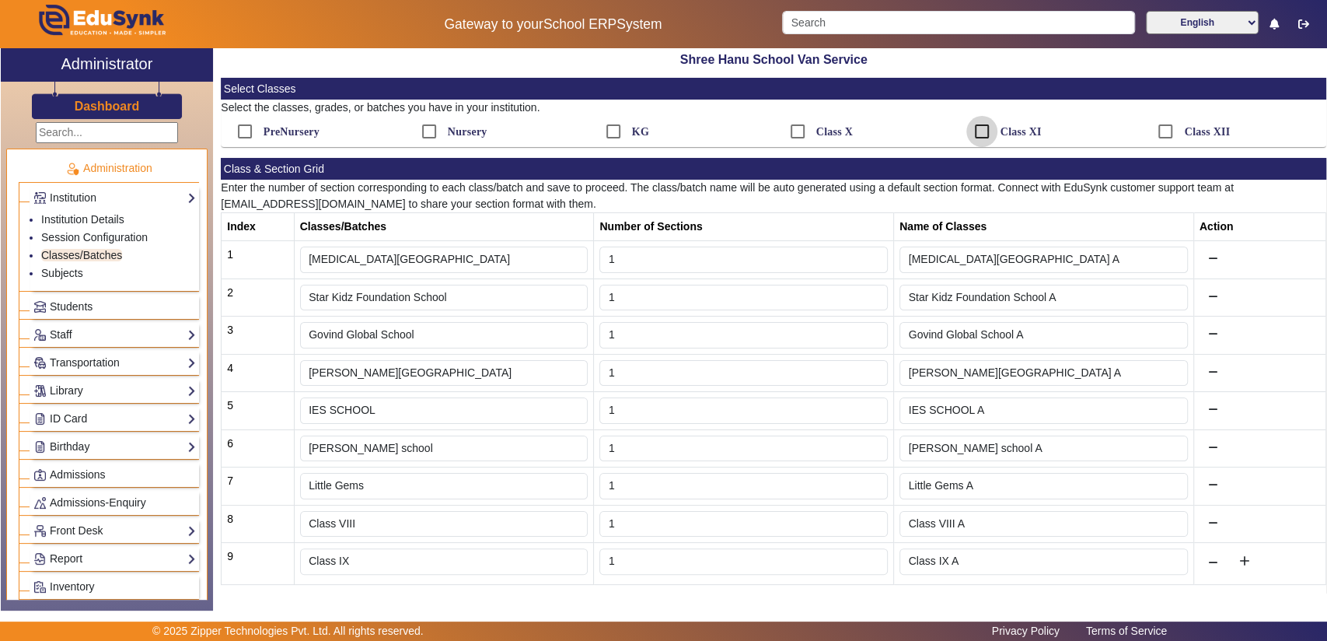
click at [976, 123] on input "Class XI" at bounding box center [981, 131] width 31 height 31
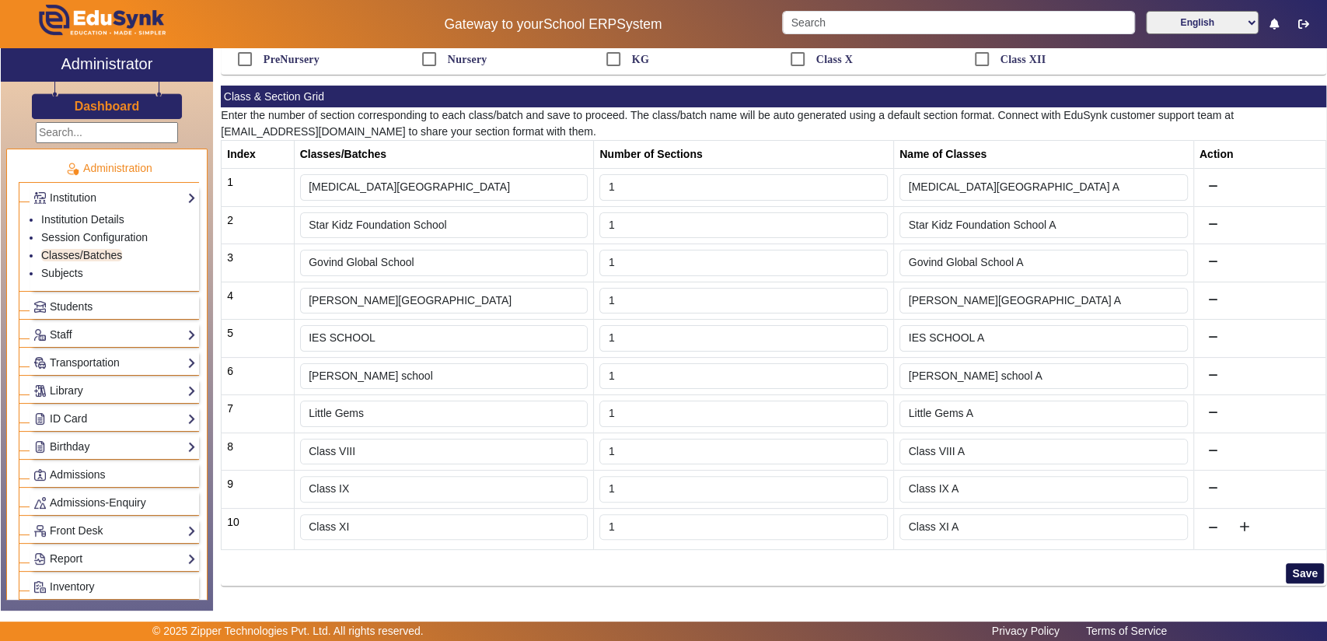
click at [1302, 568] on button "Save" at bounding box center [1305, 573] width 38 height 20
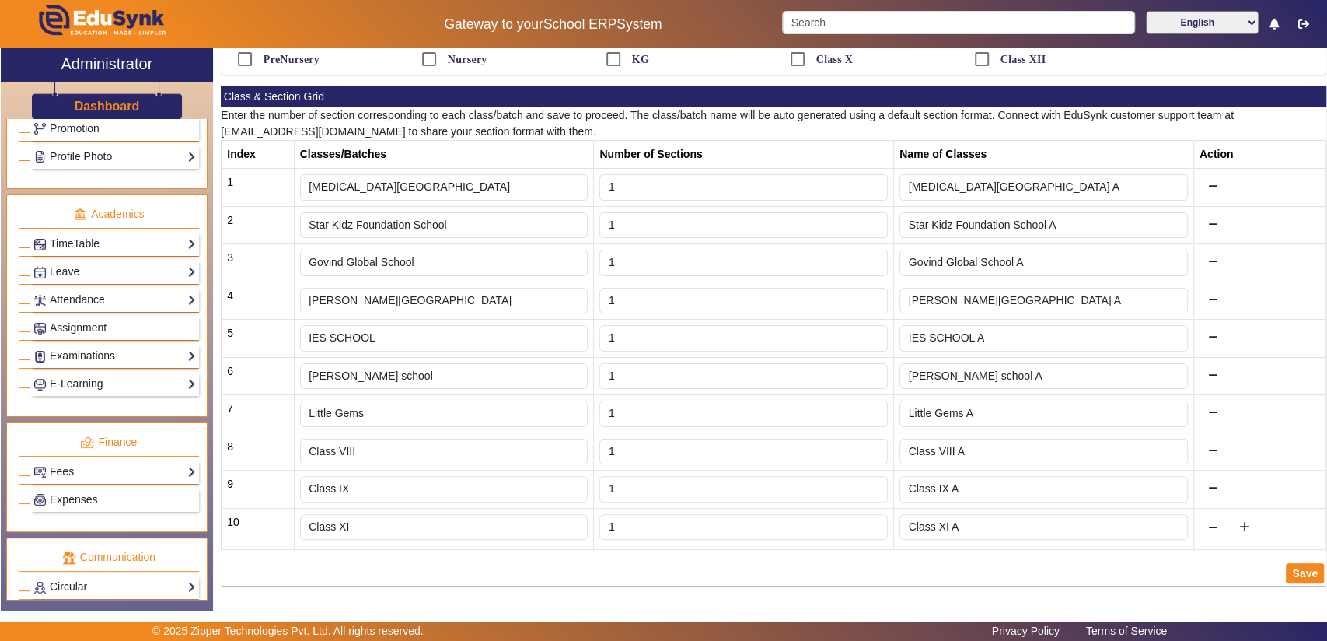
scroll to position [754, 0]
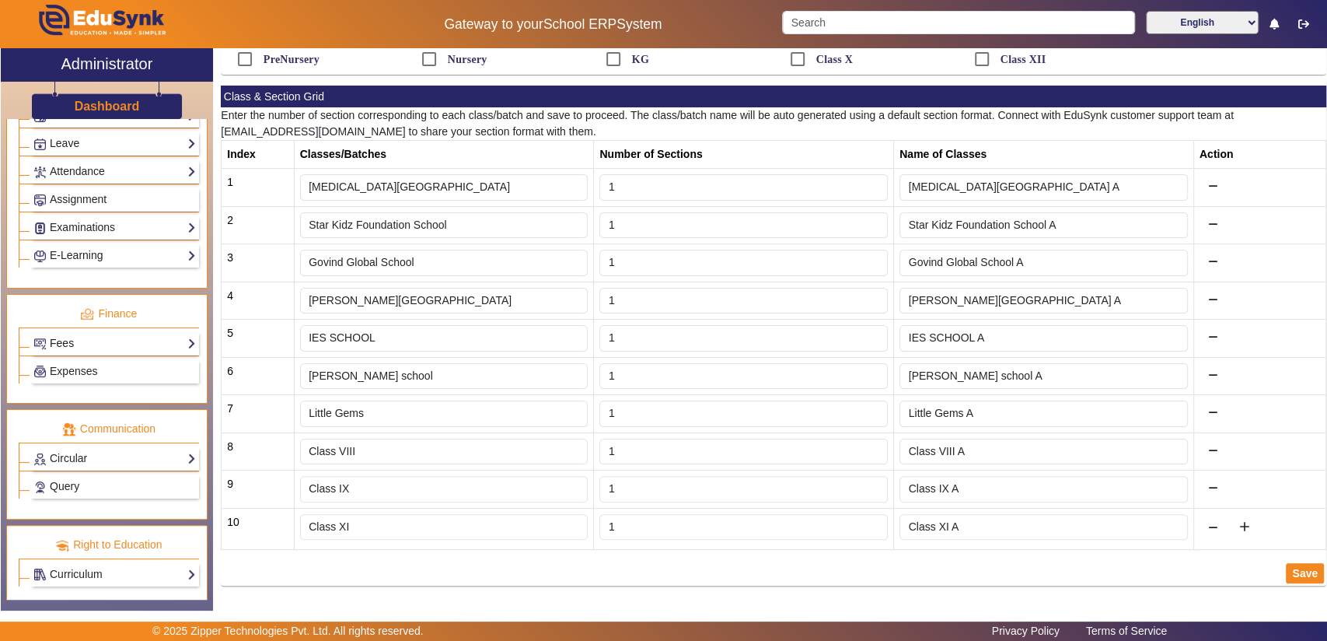
click at [101, 334] on link "Fees" at bounding box center [114, 343] width 162 height 18
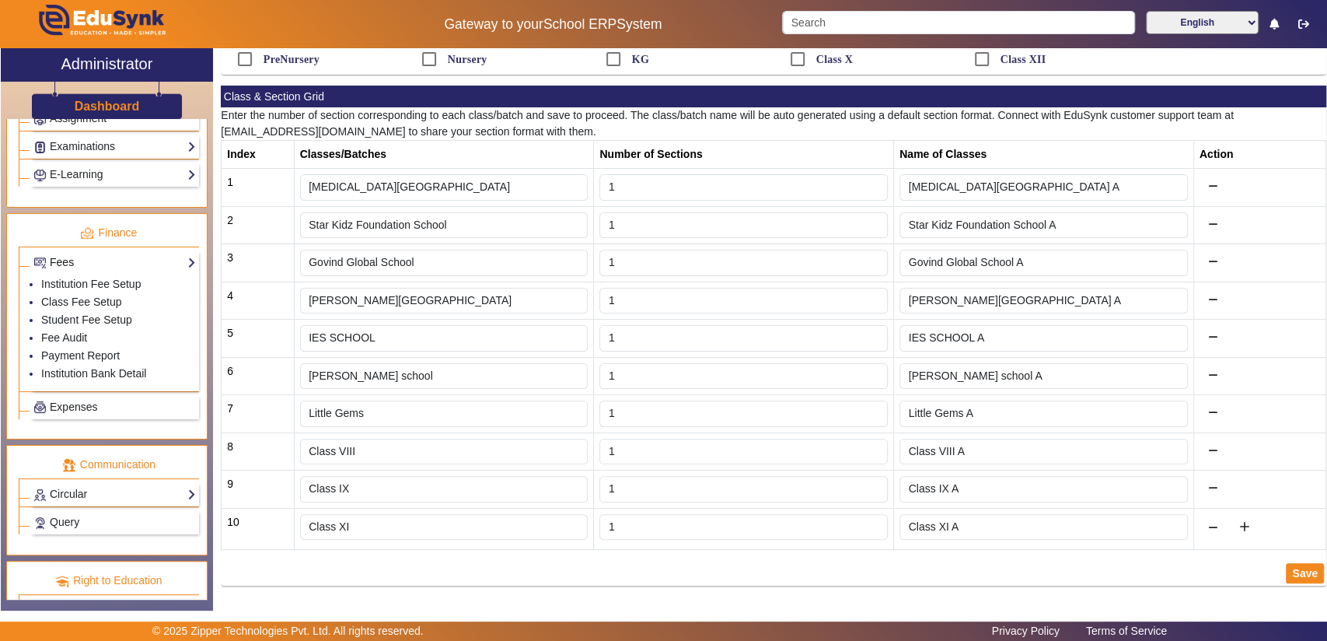
scroll to position [673, 0]
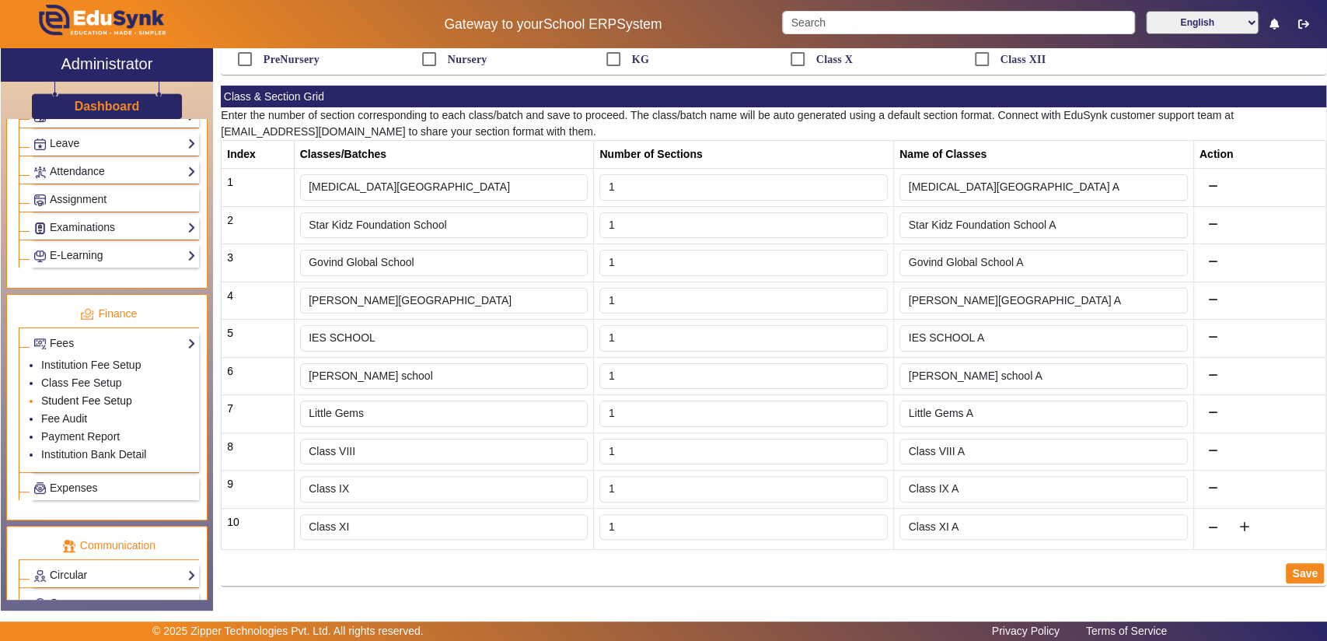
click at [83, 394] on link "Student Fee Setup" at bounding box center [86, 400] width 91 height 12
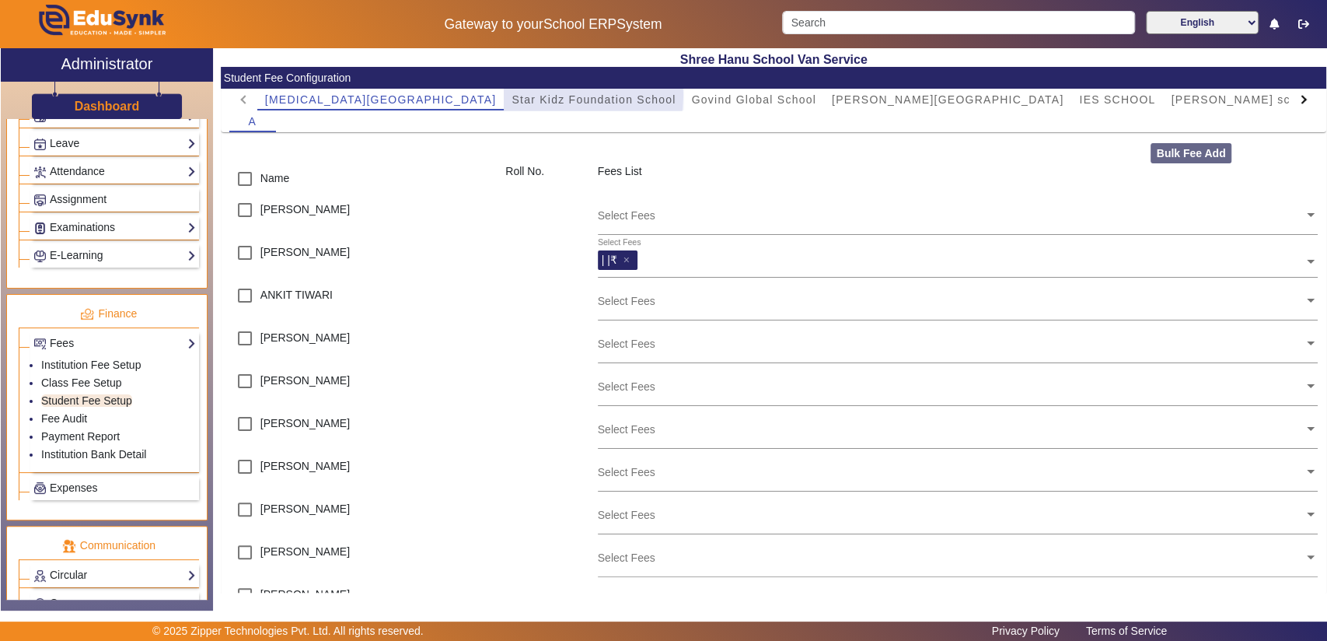
click at [512, 95] on span "Star Kidz Foundation School" at bounding box center [594, 99] width 164 height 11
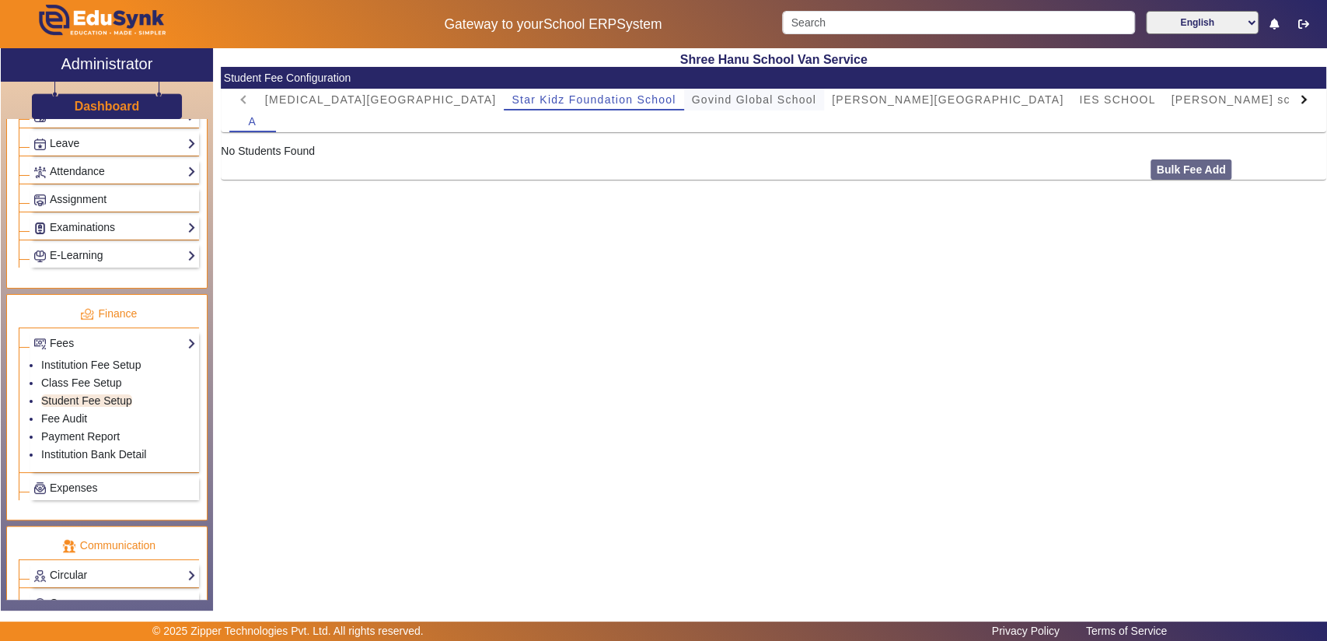
click at [692, 90] on span "Govind Global School" at bounding box center [754, 100] width 124 height 22
click at [832, 97] on span "[PERSON_NAME][GEOGRAPHIC_DATA]" at bounding box center [948, 99] width 232 height 11
click at [1079, 95] on span "IES SCHOOL" at bounding box center [1117, 99] width 76 height 11
click at [1171, 91] on span "[PERSON_NAME] school" at bounding box center [1243, 100] width 144 height 22
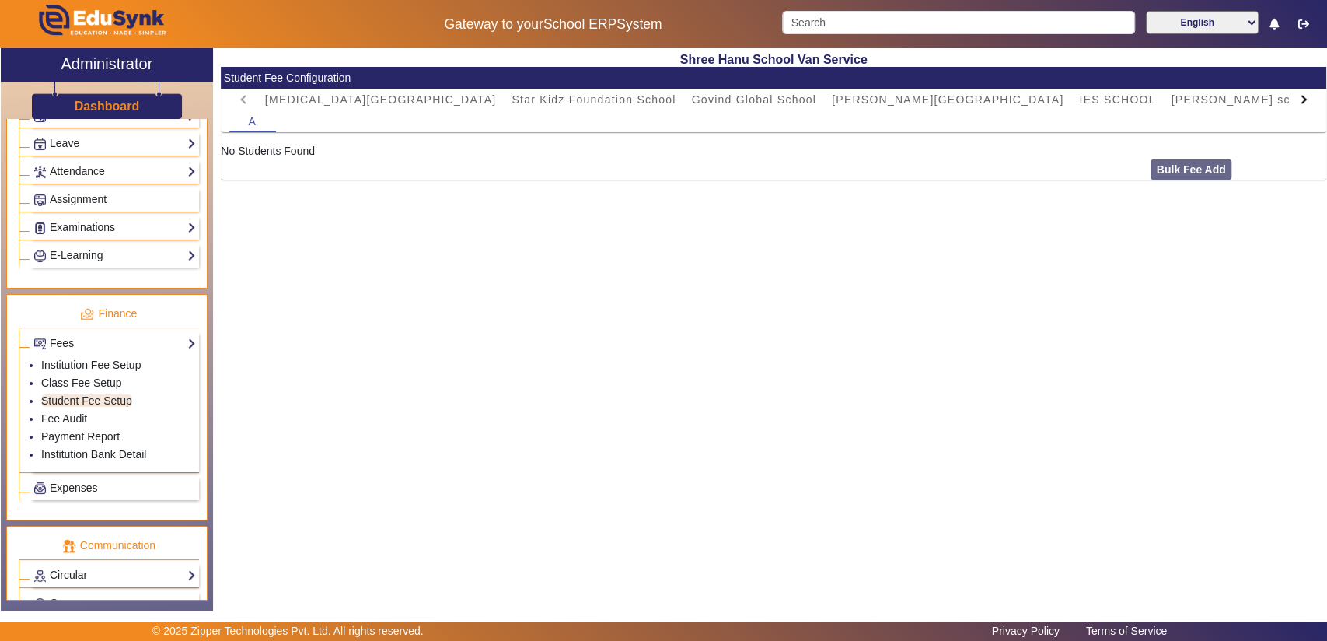
click at [243, 97] on mat-tab-header "[MEDICAL_DATA][GEOGRAPHIC_DATA] Star Kidz Foundation School [GEOGRAPHIC_DATA] […" at bounding box center [773, 100] width 1089 height 22
click at [75, 412] on link "Fee Audit" at bounding box center [64, 418] width 46 height 12
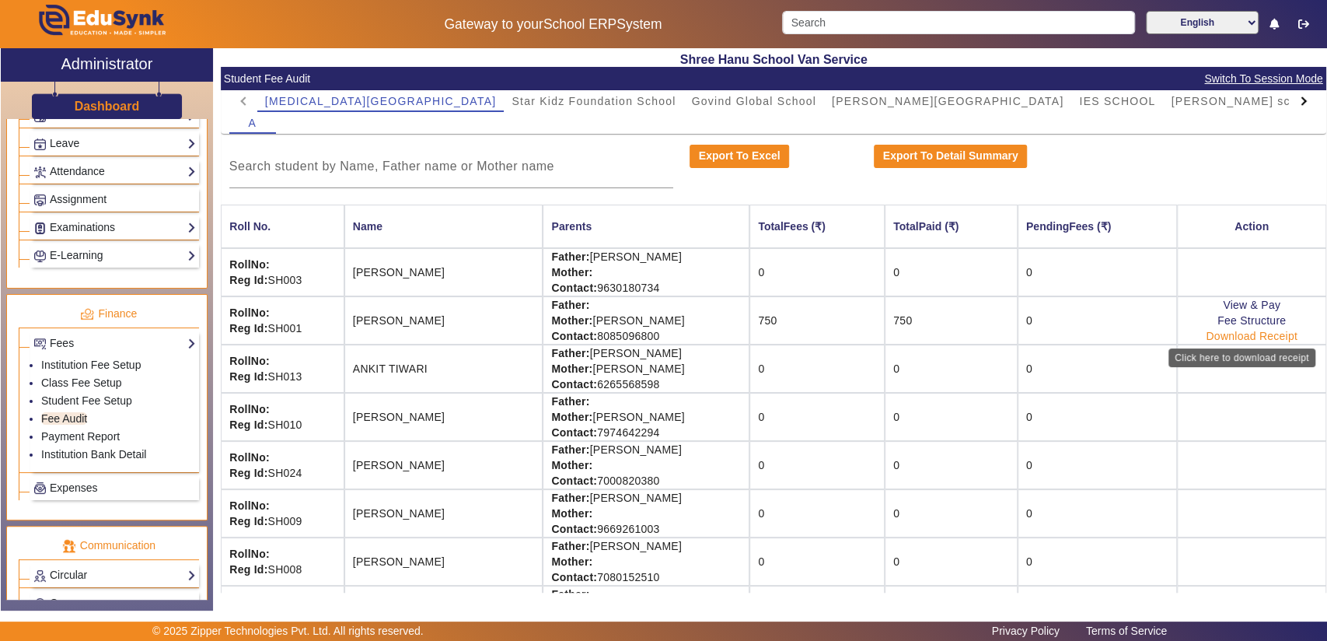
click at [1229, 330] on link "Download Receipt" at bounding box center [1252, 336] width 92 height 12
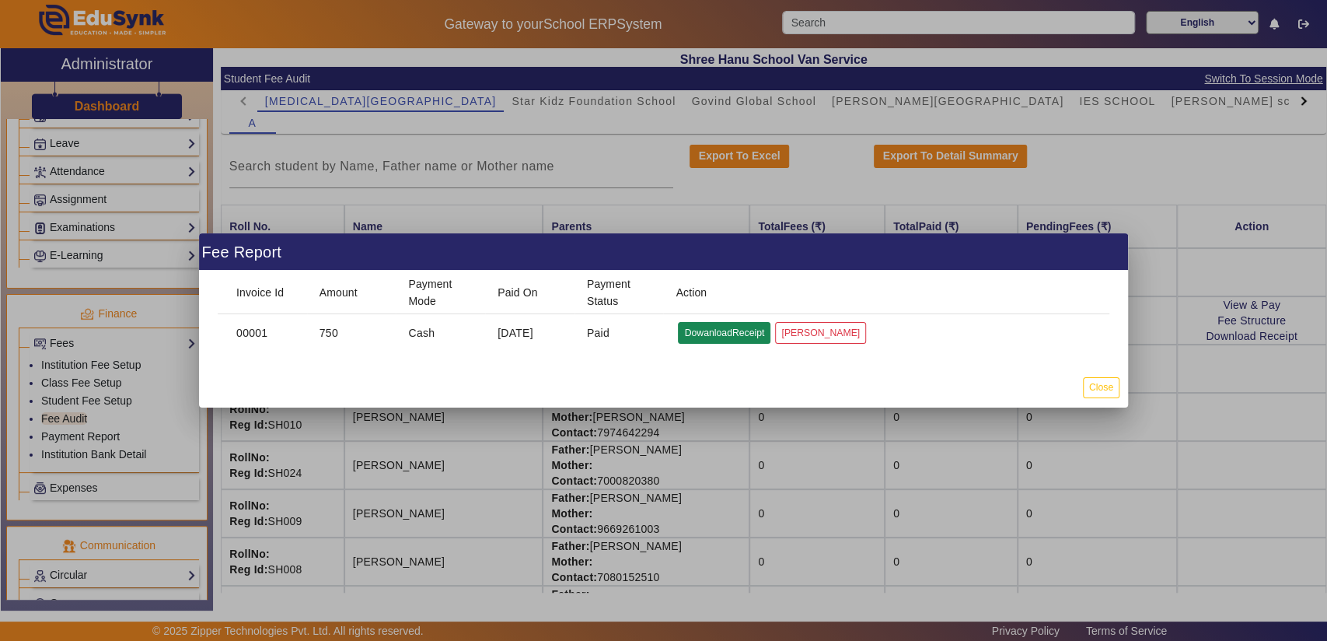
click at [745, 330] on button "DowanloadReceipt" at bounding box center [724, 332] width 93 height 21
click at [1092, 378] on button "Close" at bounding box center [1101, 387] width 37 height 21
